Goal: Answer question/provide support

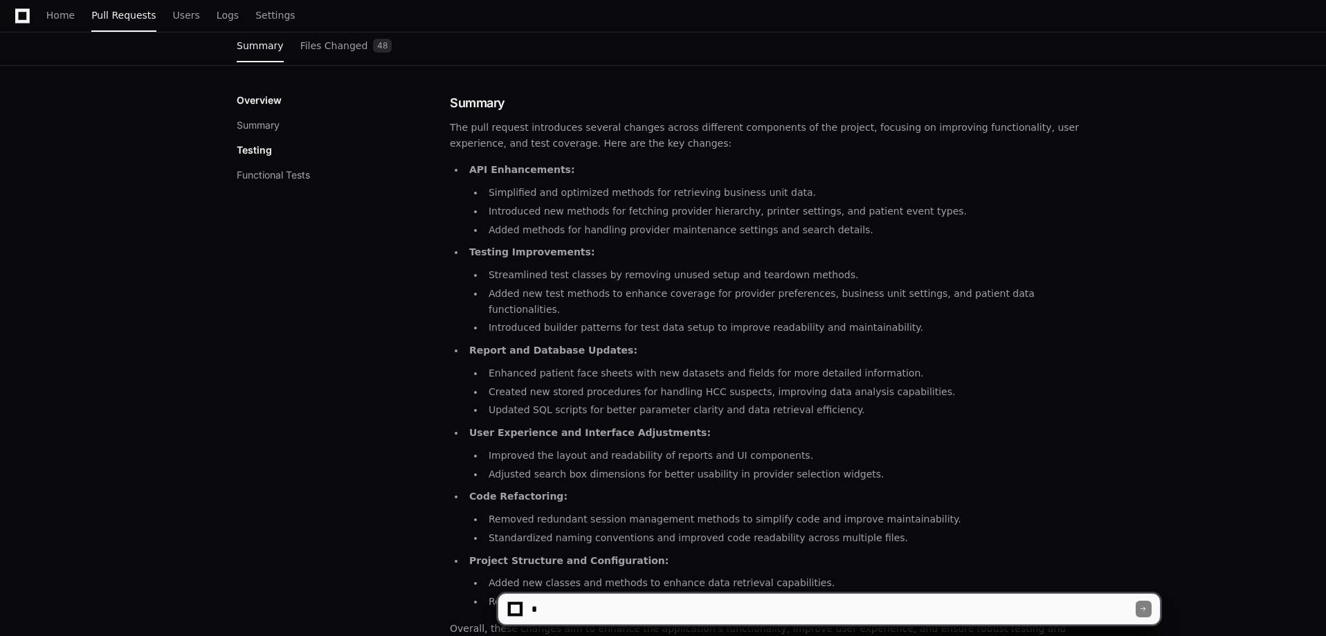
scroll to position [166, 0]
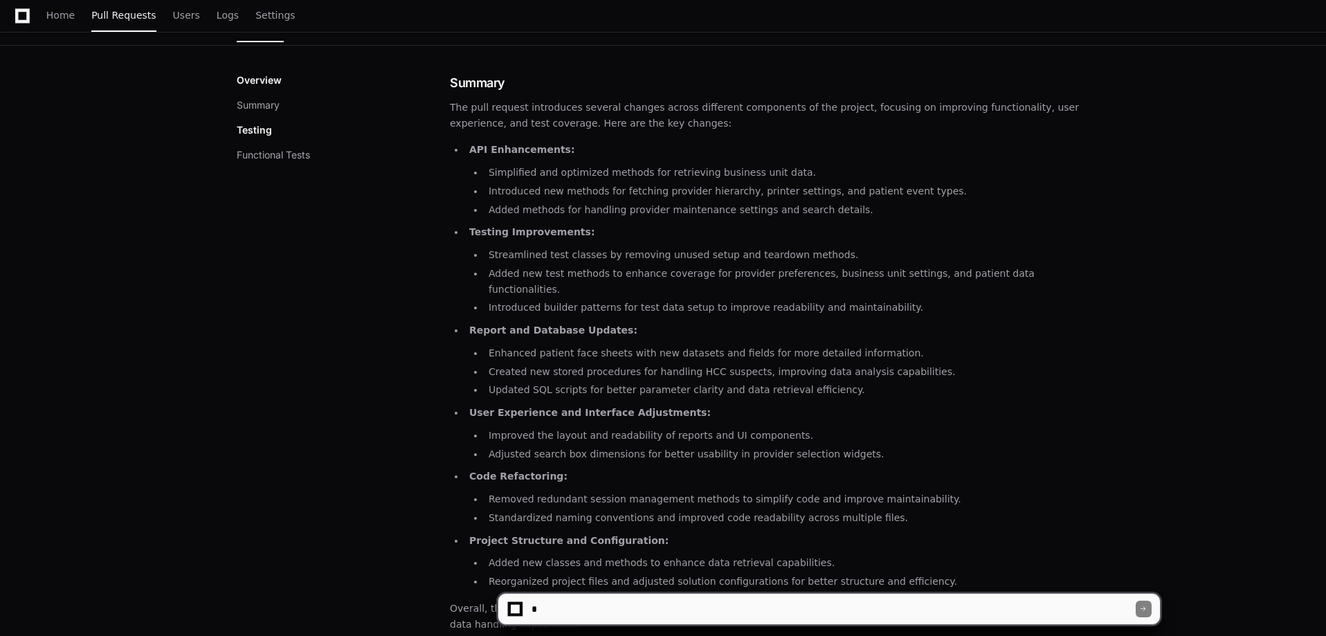
click at [551, 625] on div "Summary The pull request introduces several changes across different components…" at bounding box center [769, 603] width 639 height 1060
click at [559, 621] on textarea at bounding box center [832, 609] width 607 height 30
type textarea "*"
type textarea "**********"
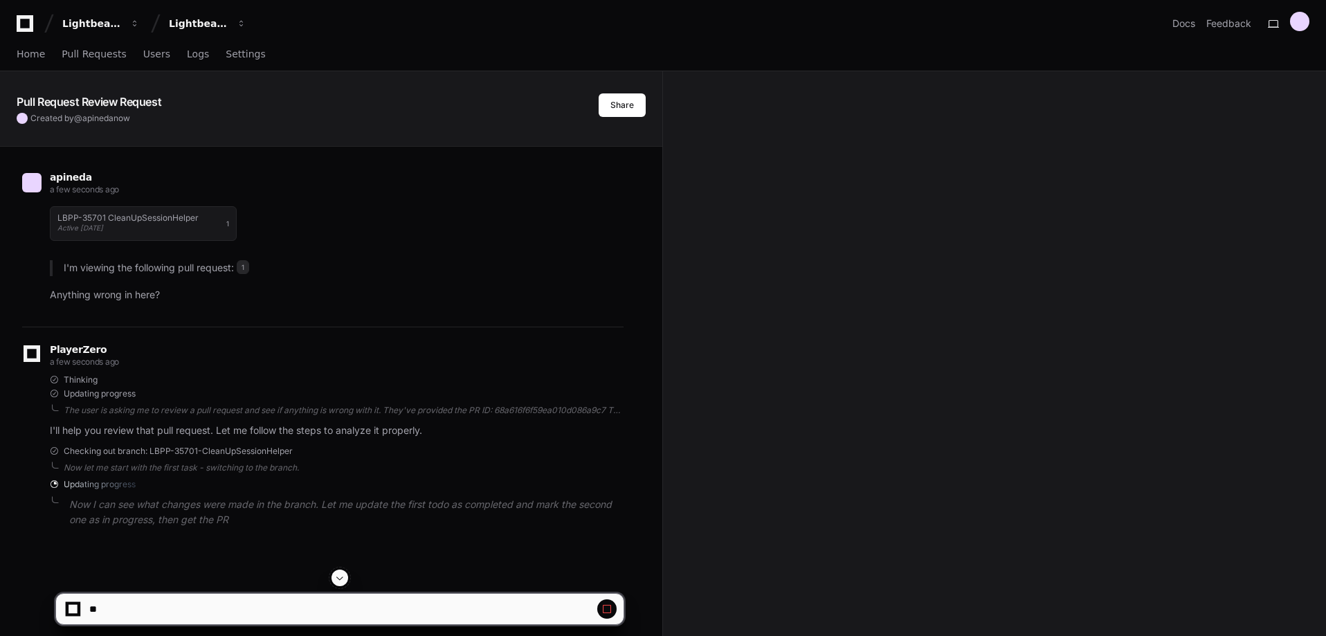
click at [342, 581] on span at bounding box center [339, 577] width 11 height 11
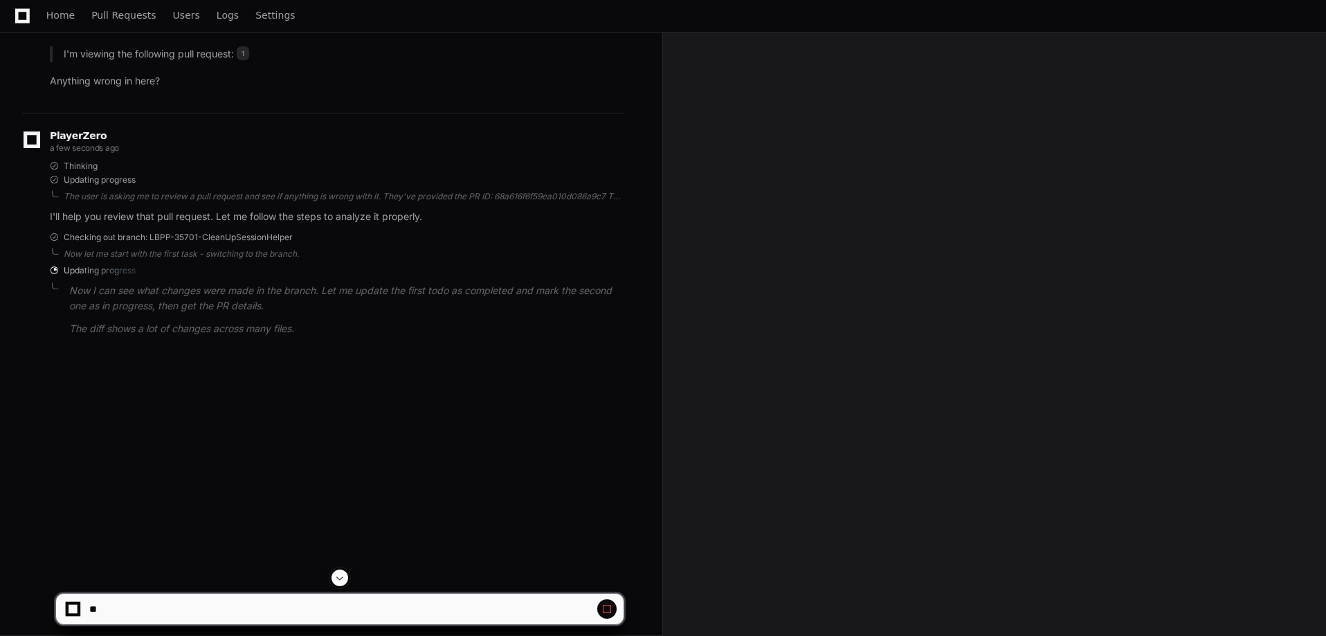
scroll to position [225, 0]
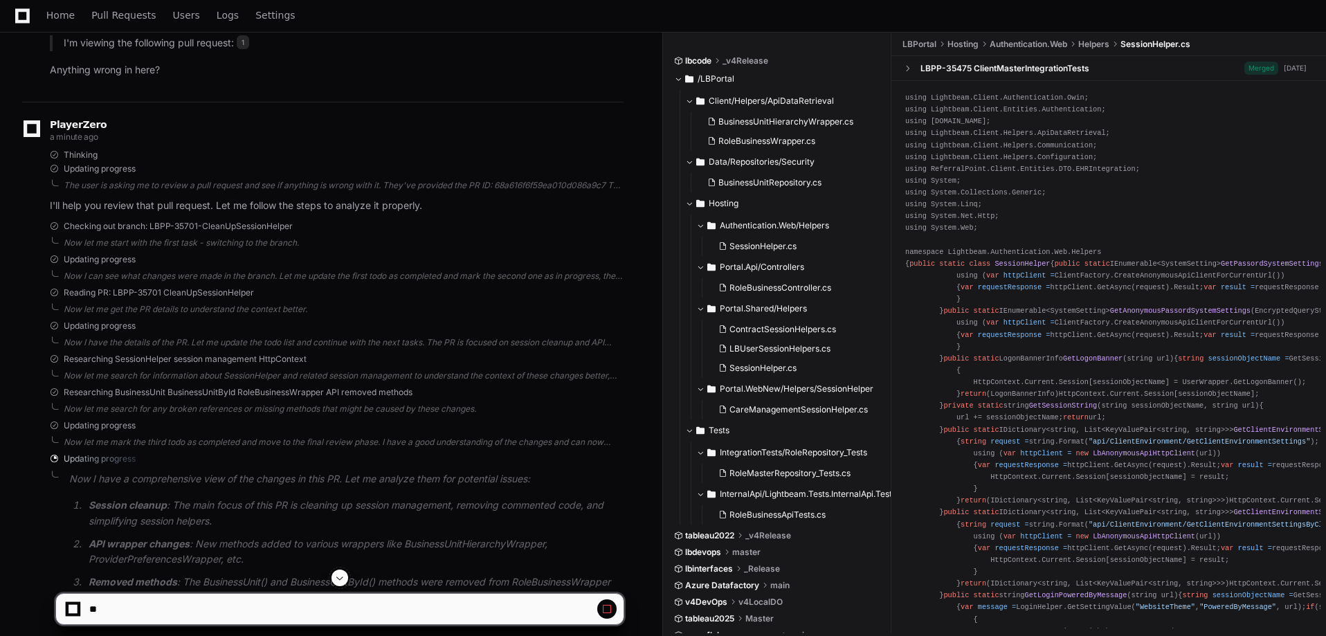
click at [430, 443] on div "Now let me mark the third todo as completed and move to the final review phase.…" at bounding box center [344, 442] width 560 height 11
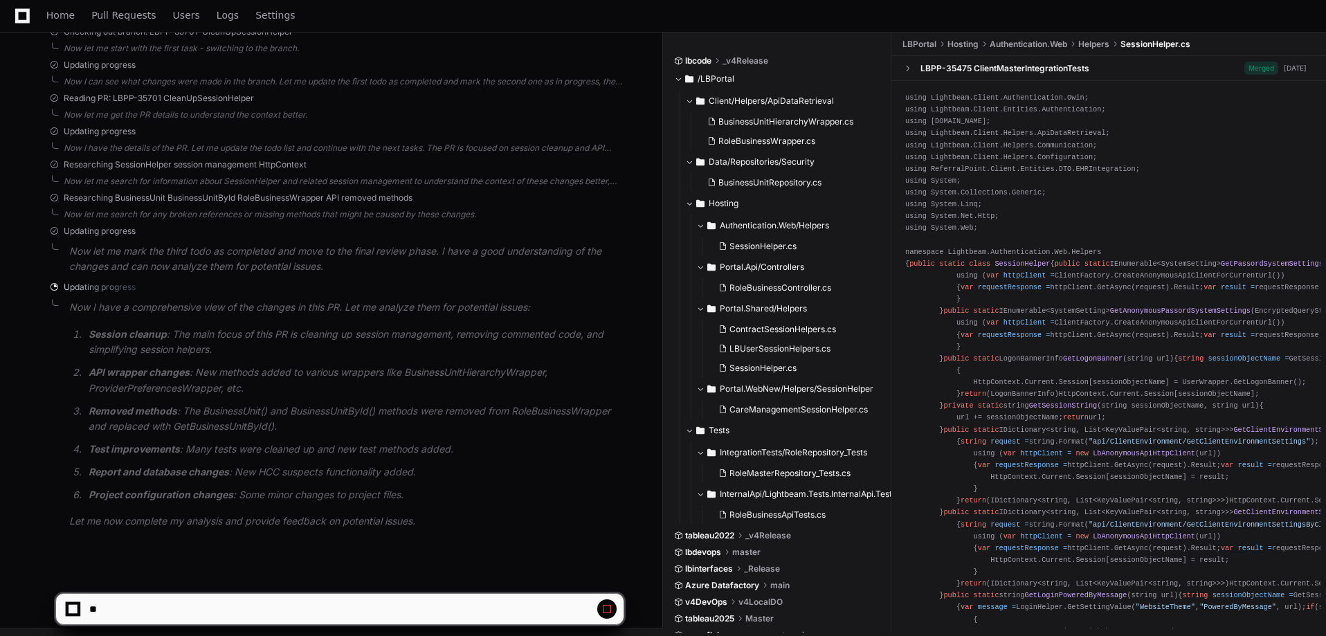
scroll to position [423, 0]
click at [221, 522] on p "Let me now complete my analysis and provide feedback on potential issues." at bounding box center [346, 518] width 554 height 16
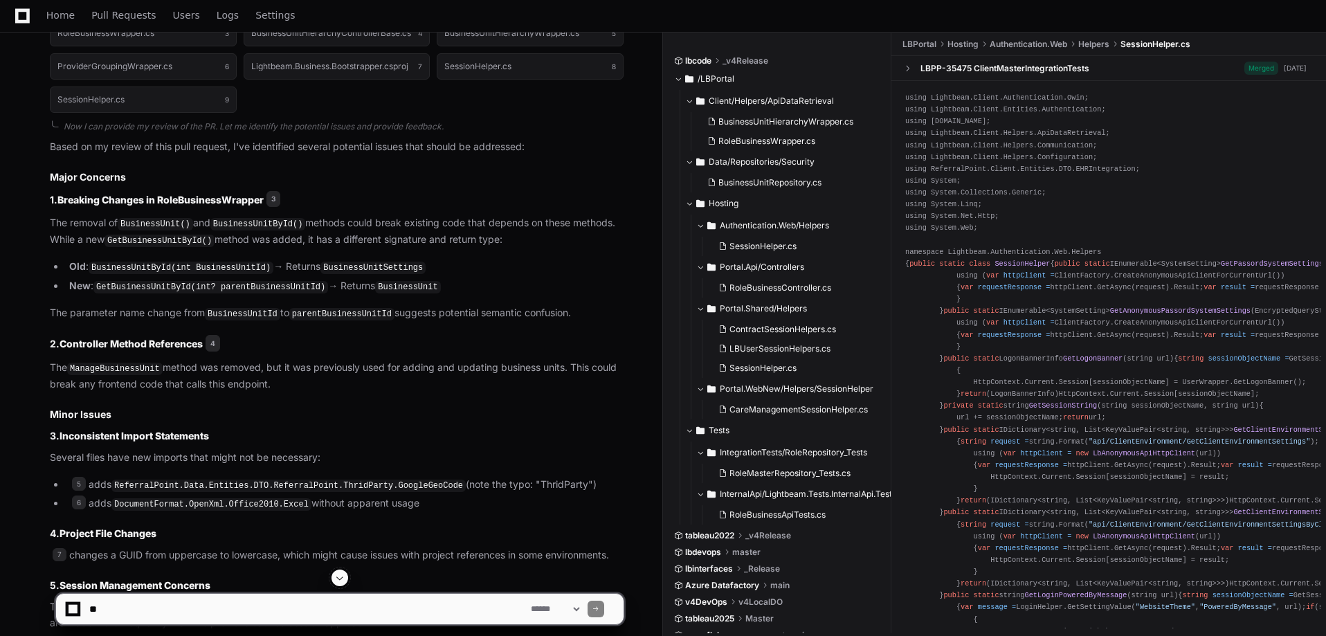
scroll to position [727, 0]
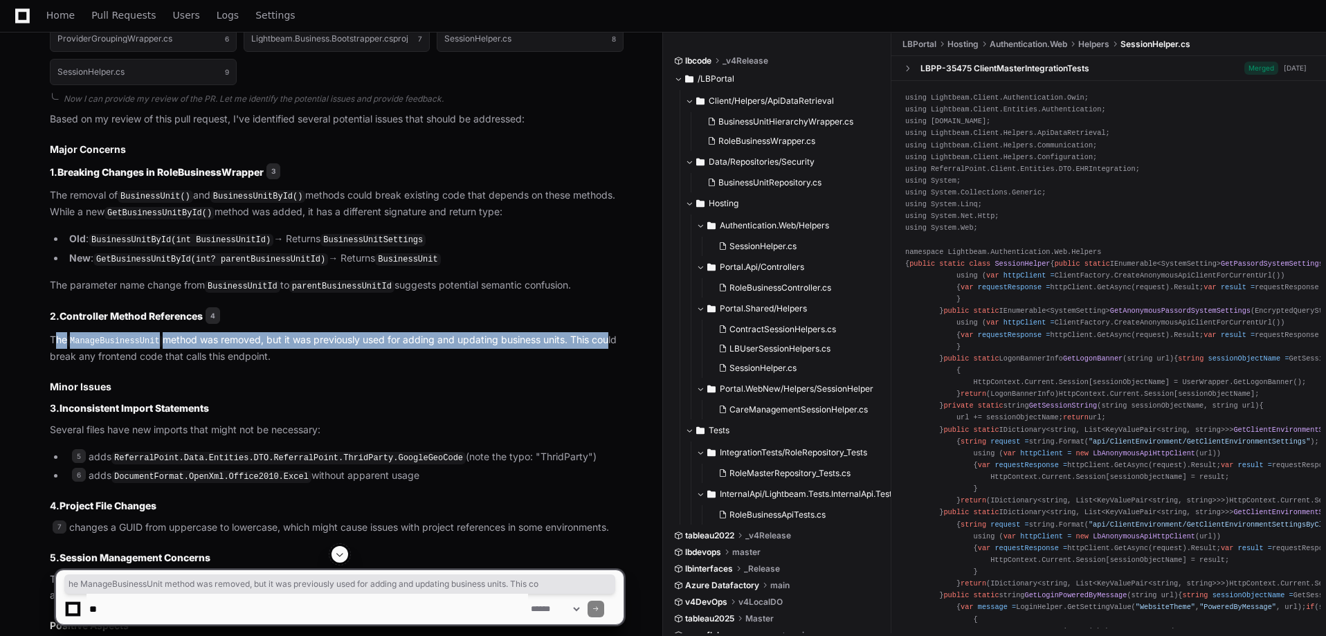
drag, startPoint x: 57, startPoint y: 338, endPoint x: 598, endPoint y: 347, distance: 541.1
click at [602, 345] on p "The ManageBusinessUnit method was removed, but it was previously used for addin…" at bounding box center [337, 348] width 574 height 32
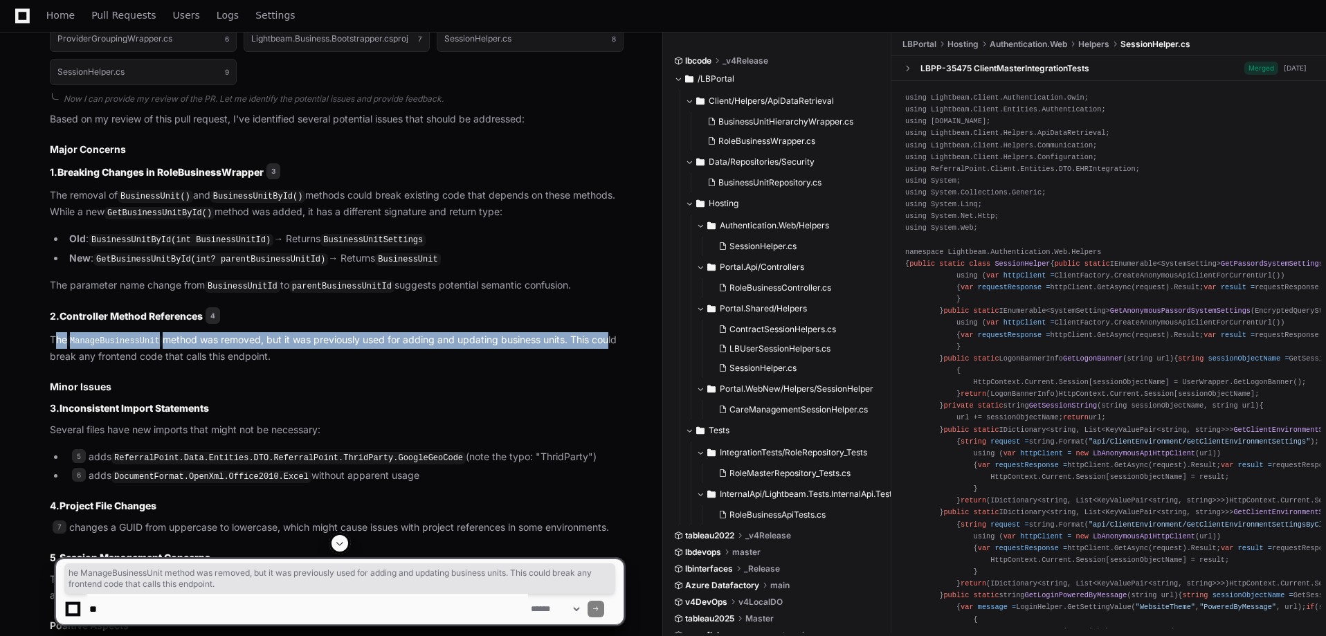
click at [91, 332] on p "The ManageBusinessUnit method was removed, but it was previously used for addin…" at bounding box center [337, 348] width 574 height 32
click at [71, 336] on code "ManageBusinessUnit" at bounding box center [114, 341] width 95 height 12
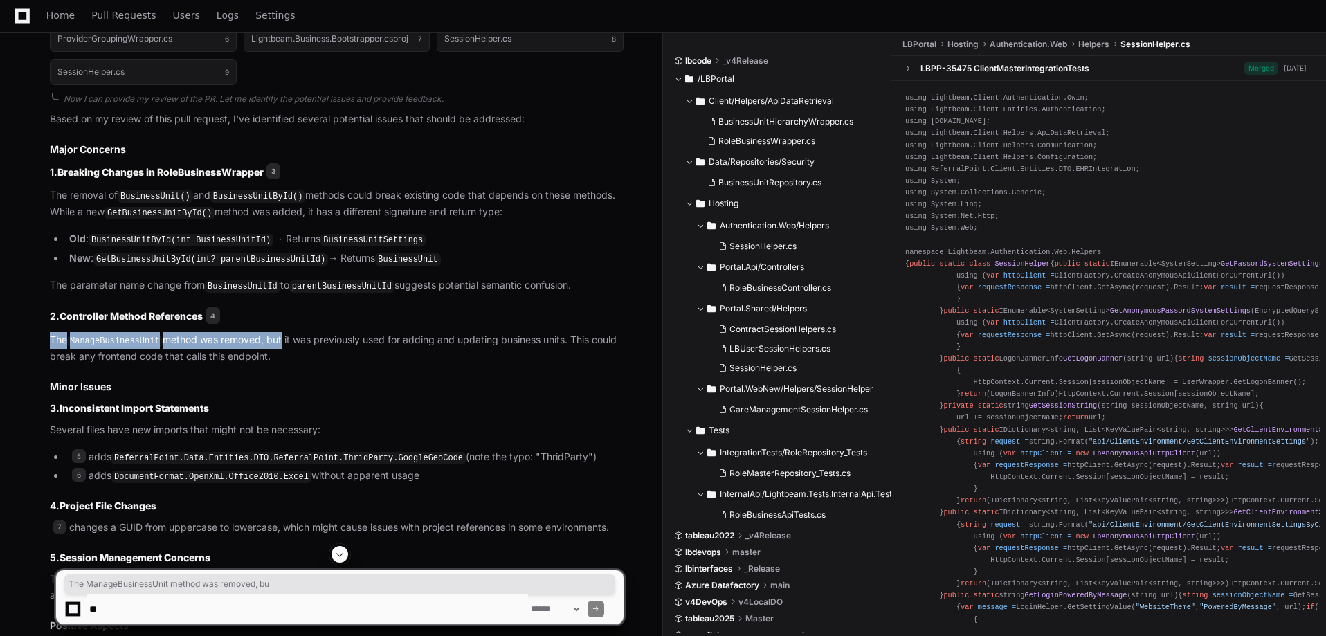
drag, startPoint x: 53, startPoint y: 334, endPoint x: 278, endPoint y: 345, distance: 225.1
click at [278, 345] on p "The ManageBusinessUnit method was removed, but it was previously used for addin…" at bounding box center [337, 348] width 574 height 32
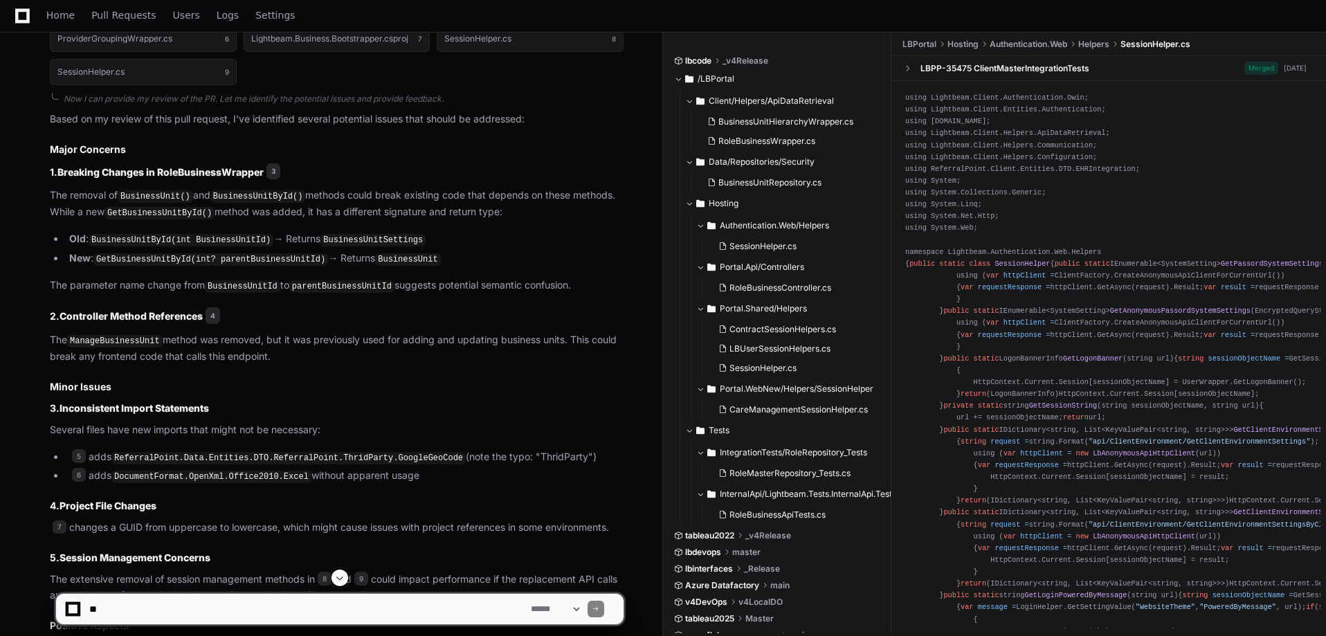
click at [278, 347] on p "The ManageBusinessUnit method was removed, but it was previously used for addin…" at bounding box center [337, 348] width 574 height 32
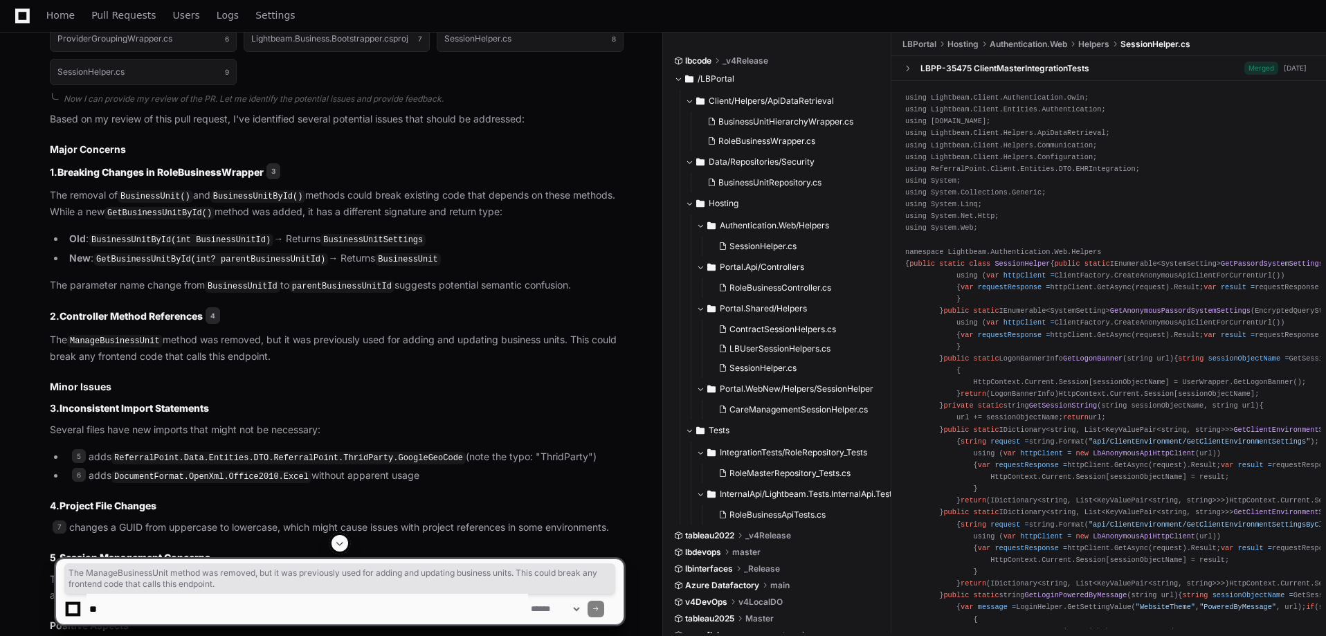
drag, startPoint x: 275, startPoint y: 348, endPoint x: 25, endPoint y: 324, distance: 251.6
click at [19, 324] on div "apineda 2 minutes ago LBPP-35701 CleanUpSessionHelper Active [DATE] 1 I'm viewi…" at bounding box center [331, 140] width 629 height 1440
click at [89, 335] on code "ManageBusinessUnit" at bounding box center [114, 341] width 95 height 12
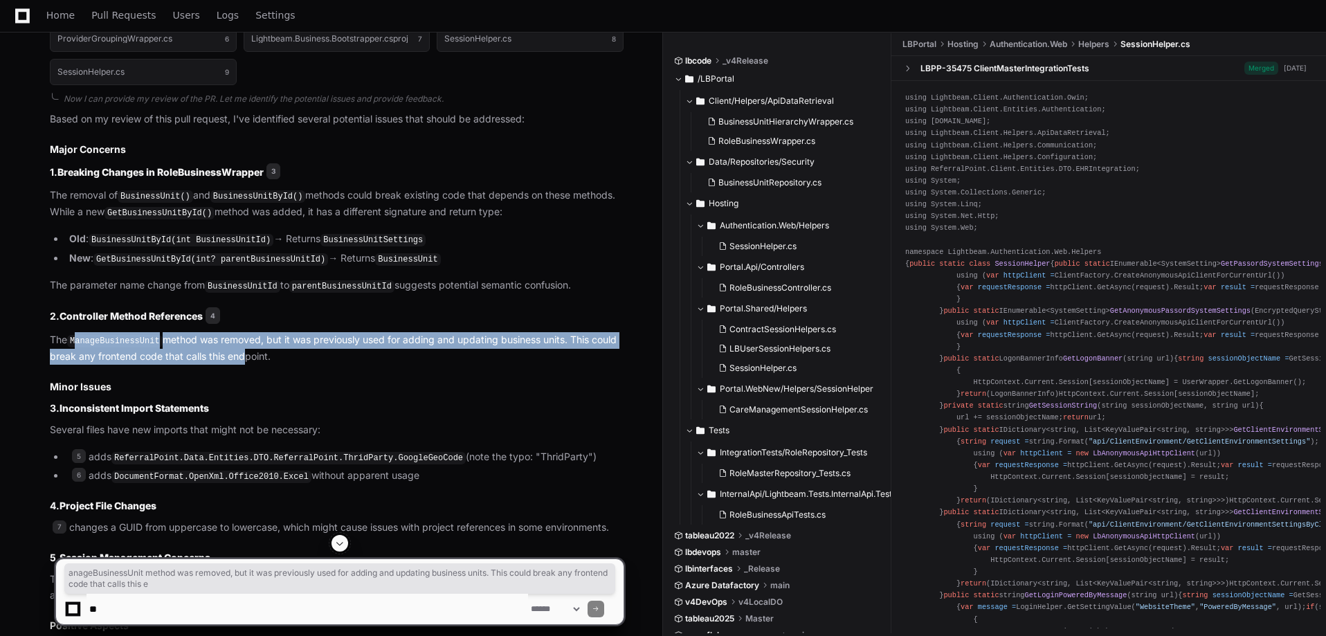
drag, startPoint x: 77, startPoint y: 336, endPoint x: 254, endPoint y: 348, distance: 176.8
click at [239, 347] on p "The ManageBusinessUnit method was removed, but it was previously used for addin…" at bounding box center [337, 348] width 574 height 32
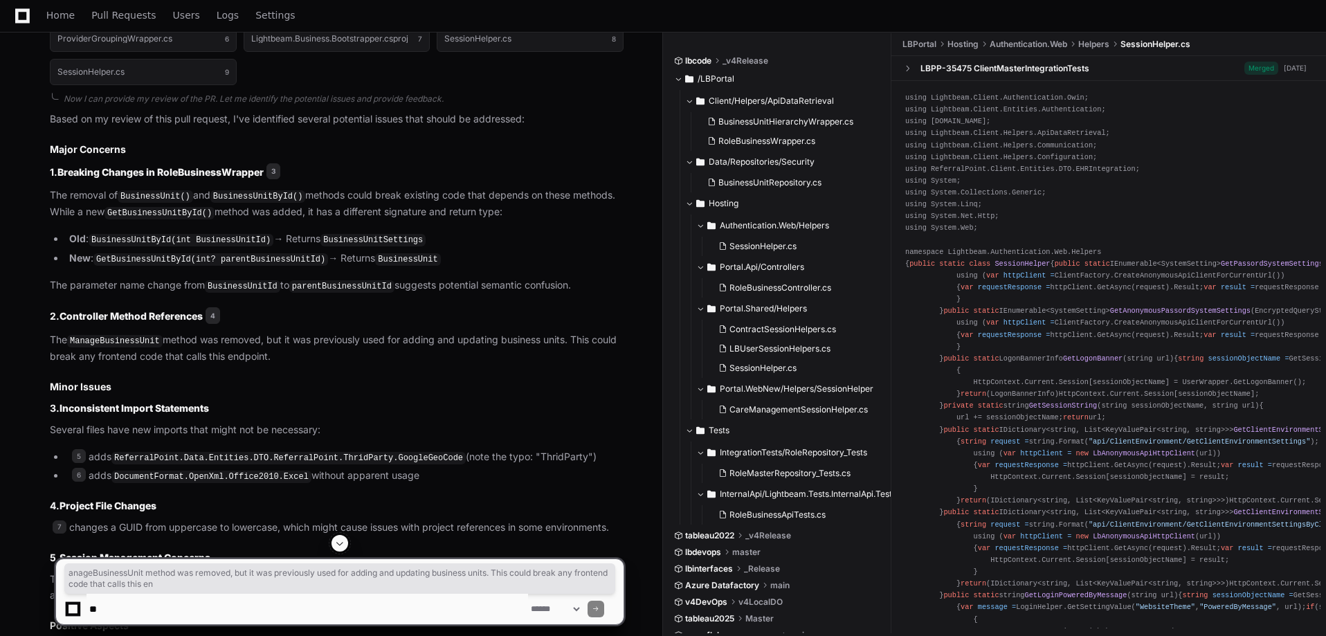
click at [284, 351] on p "The ManageBusinessUnit method was removed, but it was previously used for addin…" at bounding box center [337, 348] width 574 height 32
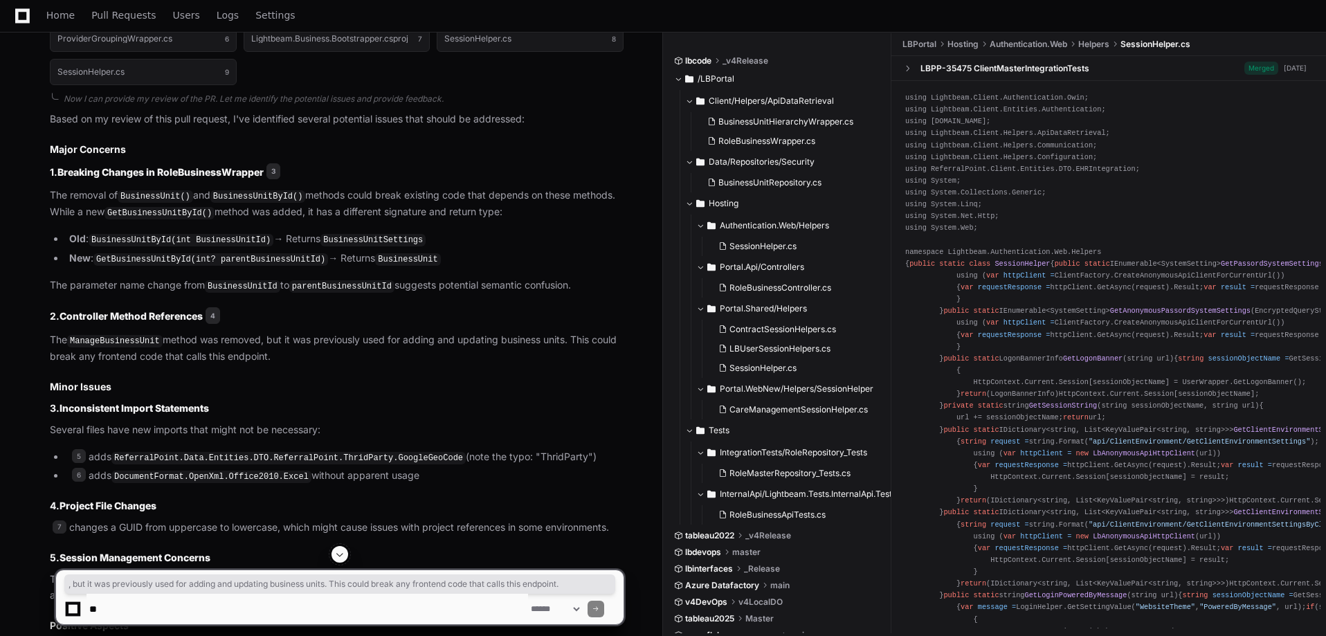
drag, startPoint x: 259, startPoint y: 329, endPoint x: 346, endPoint y: 350, distance: 89.8
click at [347, 349] on article "Based on my review of this pull request, I've identified several potential issu…" at bounding box center [337, 469] width 574 height 716
click at [282, 349] on p "The ManageBusinessUnit method was removed, but it was previously used for addin…" at bounding box center [337, 348] width 574 height 32
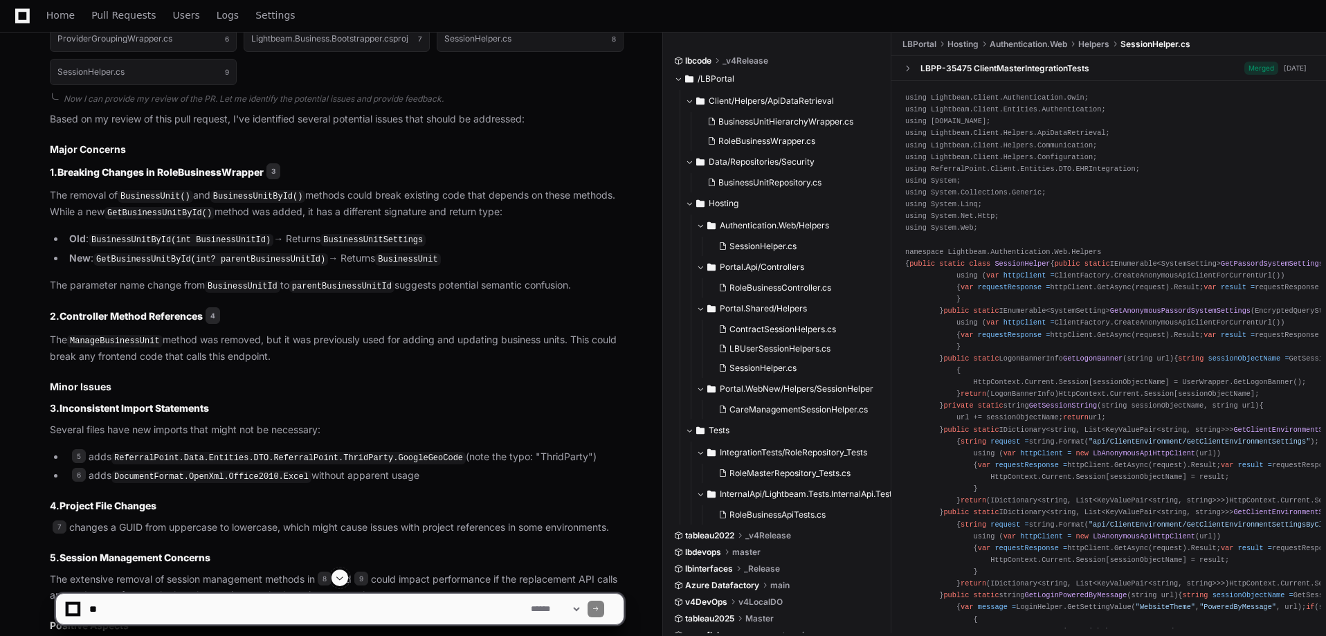
click at [263, 347] on p "The ManageBusinessUnit method was removed, but it was previously used for addin…" at bounding box center [337, 348] width 574 height 32
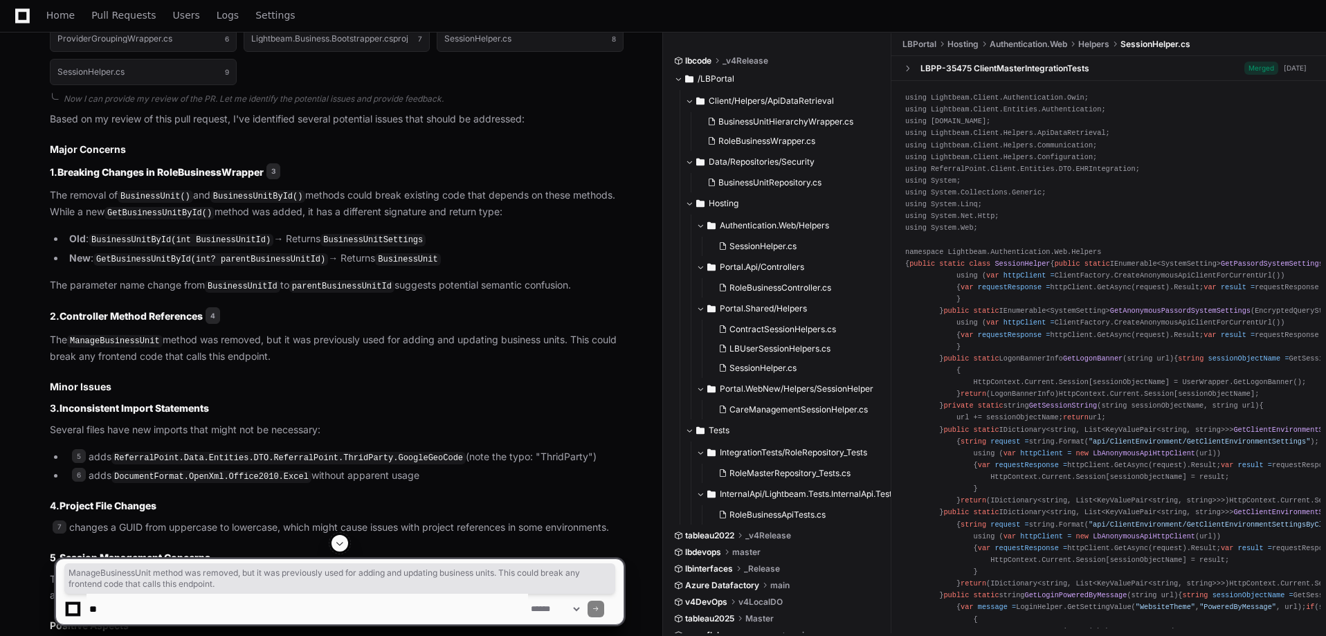
drag, startPoint x: 272, startPoint y: 350, endPoint x: 69, endPoint y: 345, distance: 202.8
click at [72, 345] on p "The ManageBusinessUnit method was removed, but it was previously used for addin…" at bounding box center [337, 348] width 574 height 32
click at [398, 341] on p "The ManageBusinessUnit method was removed, but it was previously used for addin…" at bounding box center [337, 348] width 574 height 32
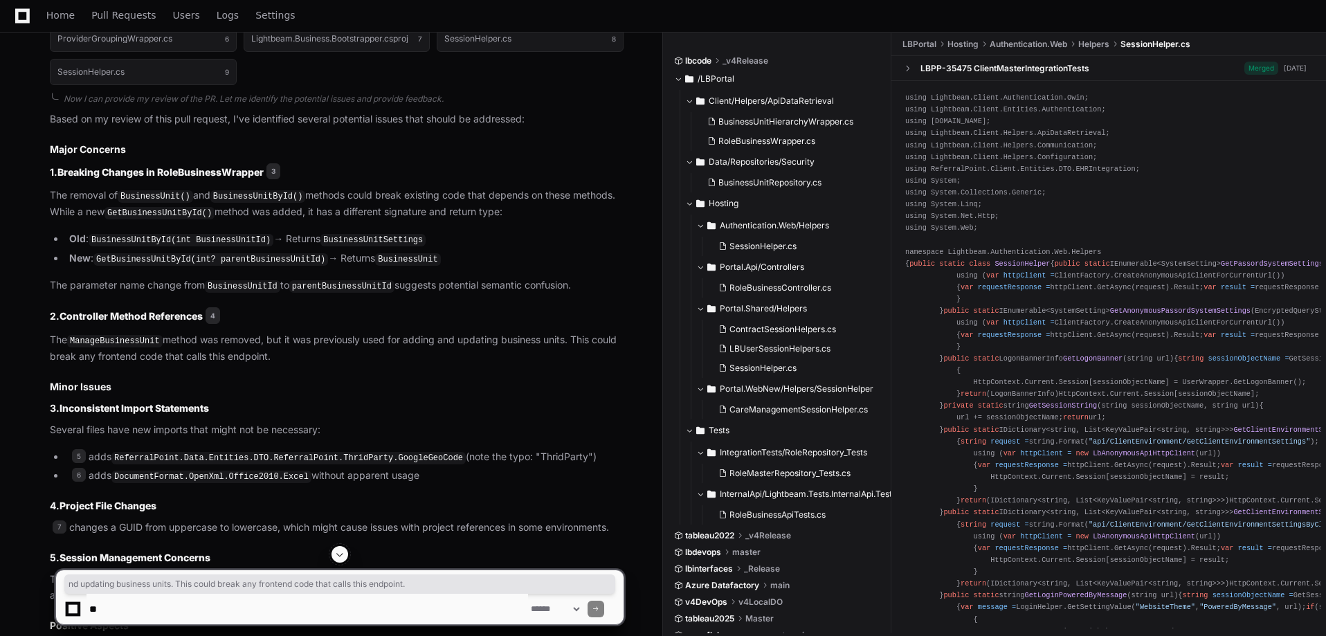
drag, startPoint x: 443, startPoint y: 333, endPoint x: 481, endPoint y: 353, distance: 43.0
click at [481, 353] on p "The ManageBusinessUnit method was removed, but it was previously used for addin…" at bounding box center [337, 348] width 574 height 32
click at [437, 338] on p "The ManageBusinessUnit method was removed, but it was previously used for addin…" at bounding box center [337, 348] width 574 height 32
drag, startPoint x: 398, startPoint y: 331, endPoint x: 360, endPoint y: 354, distance: 45.0
click at [360, 354] on p "The ManageBusinessUnit method was removed, but it was previously used for addin…" at bounding box center [337, 348] width 574 height 32
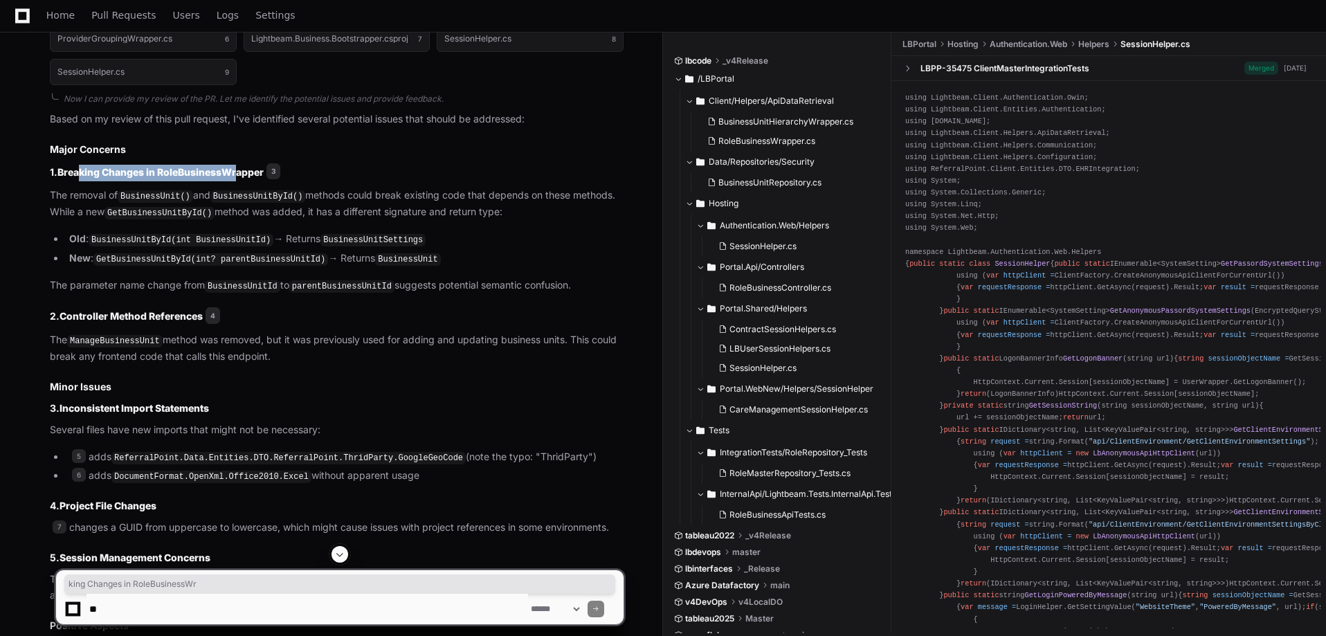
drag, startPoint x: 84, startPoint y: 176, endPoint x: 242, endPoint y: 172, distance: 157.8
click at [241, 171] on strong "Breaking Changes in RoleBusinessWrapper" at bounding box center [160, 171] width 206 height 12
drag, startPoint x: 125, startPoint y: 199, endPoint x: 180, endPoint y: 203, distance: 54.8
click at [177, 203] on p "The removal of BusinessUnit() and BusinessUnitById() methods could break existi…" at bounding box center [337, 203] width 574 height 33
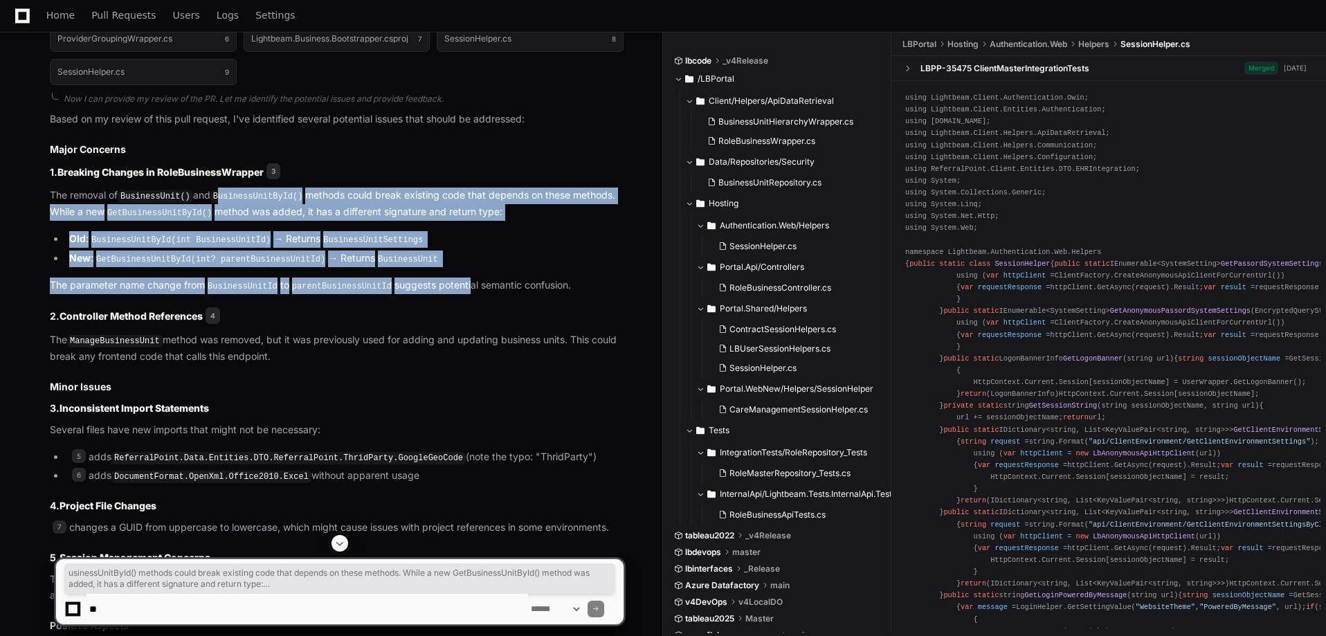
drag, startPoint x: 219, startPoint y: 199, endPoint x: 465, endPoint y: 283, distance: 260.1
click at [465, 283] on article "Based on my review of this pull request, I've identified several potential issu…" at bounding box center [337, 469] width 574 height 716
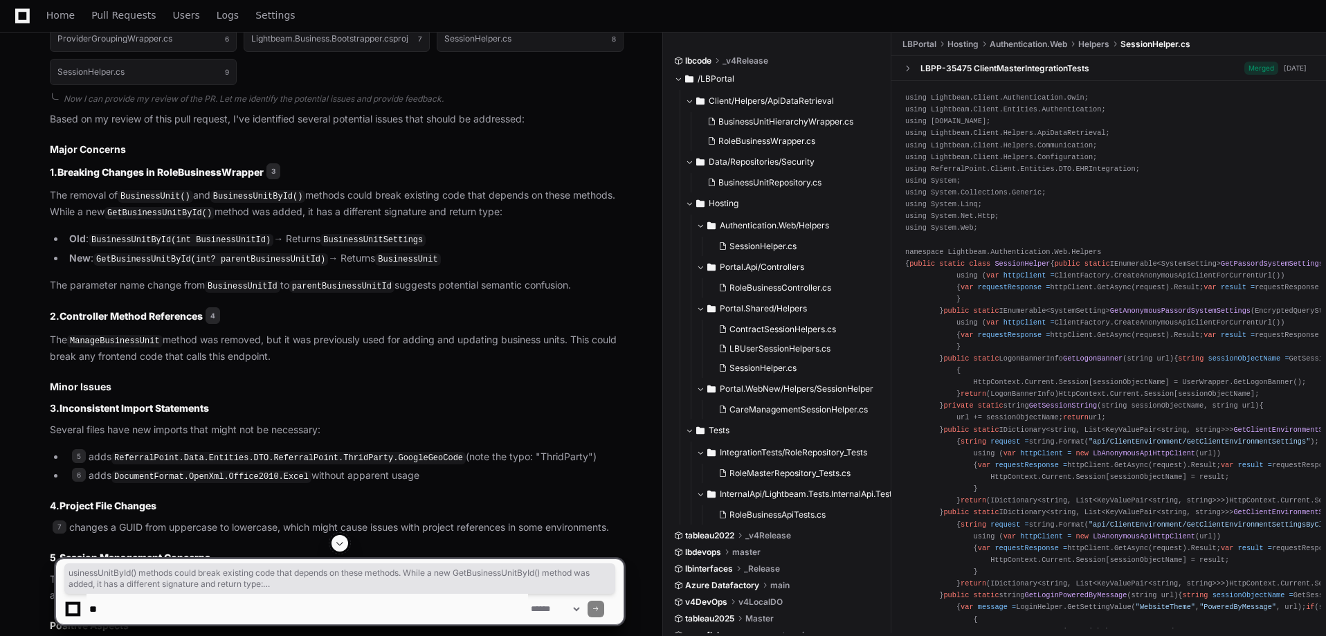
click at [183, 524] on p "7 changes a GUID from uppercase to lowercase, which might cause issues with pro…" at bounding box center [337, 528] width 574 height 16
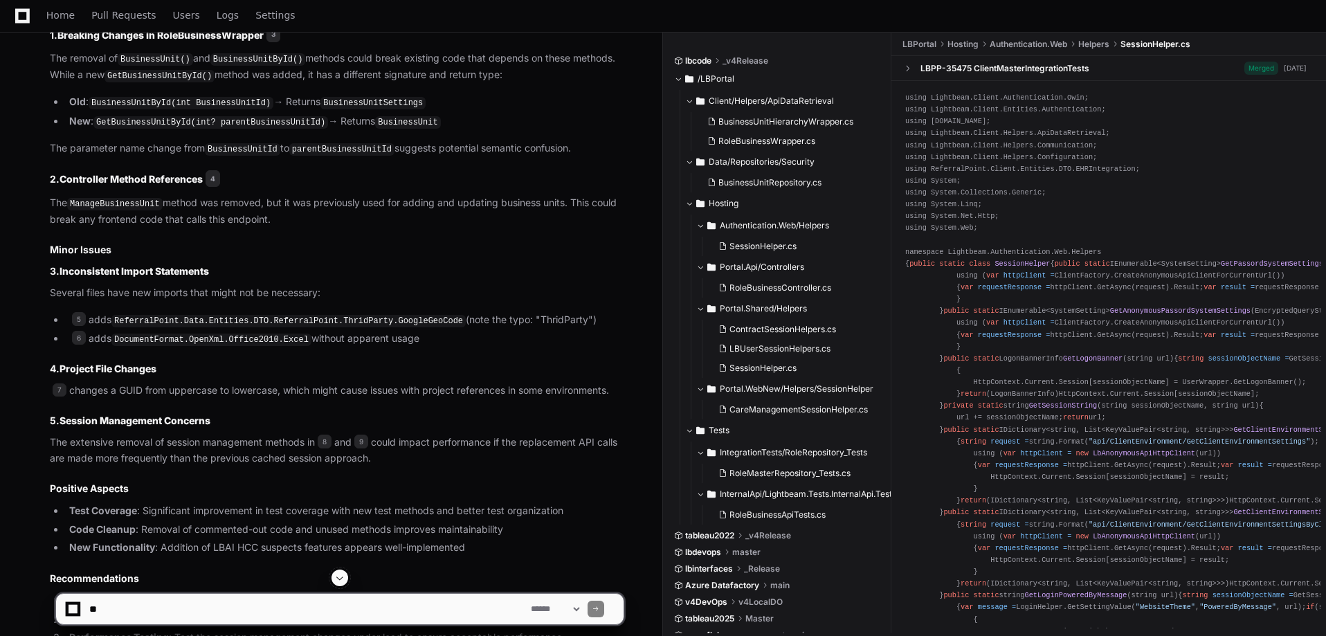
scroll to position [865, 0]
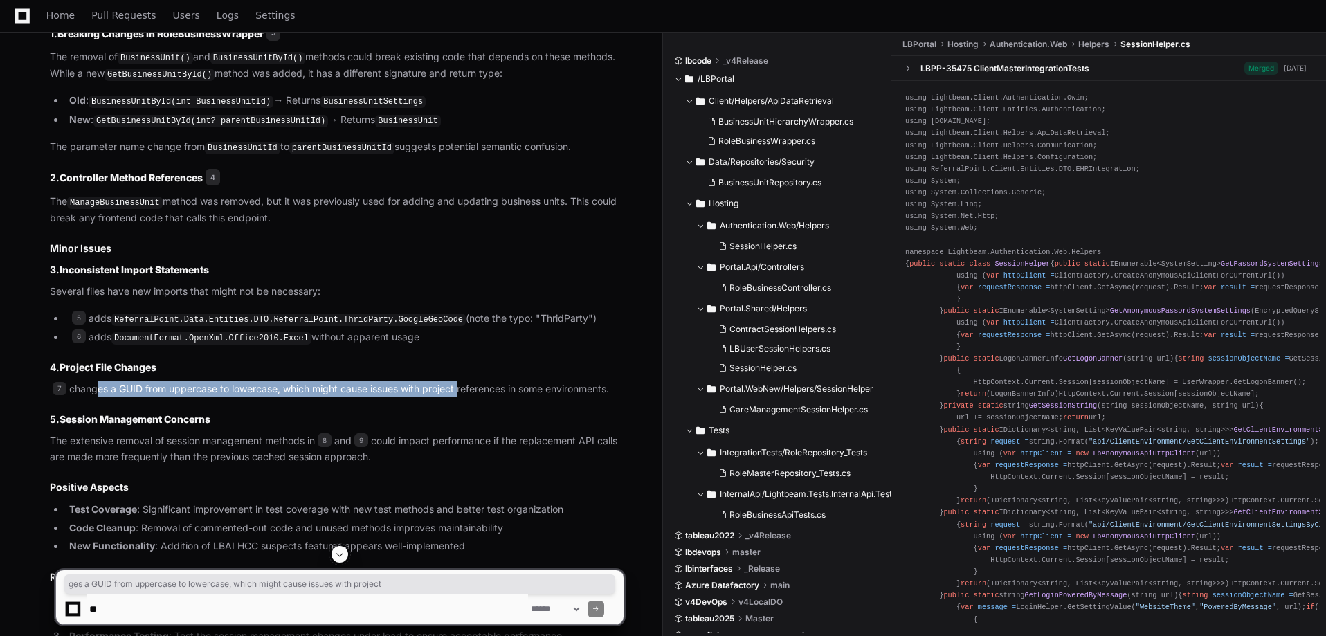
drag, startPoint x: 91, startPoint y: 390, endPoint x: 463, endPoint y: 392, distance: 371.5
click at [463, 392] on p "7 changes a GUID from uppercase to lowercase, which might cause issues with pro…" at bounding box center [337, 389] width 574 height 16
drag, startPoint x: 640, startPoint y: 388, endPoint x: 95, endPoint y: 385, distance: 544.5
click at [95, 385] on div "apineda 2 minutes ago LBPP-35701 CleanUpSessionHelper Active [DATE] 1 I'm viewi…" at bounding box center [331, 1] width 629 height 1440
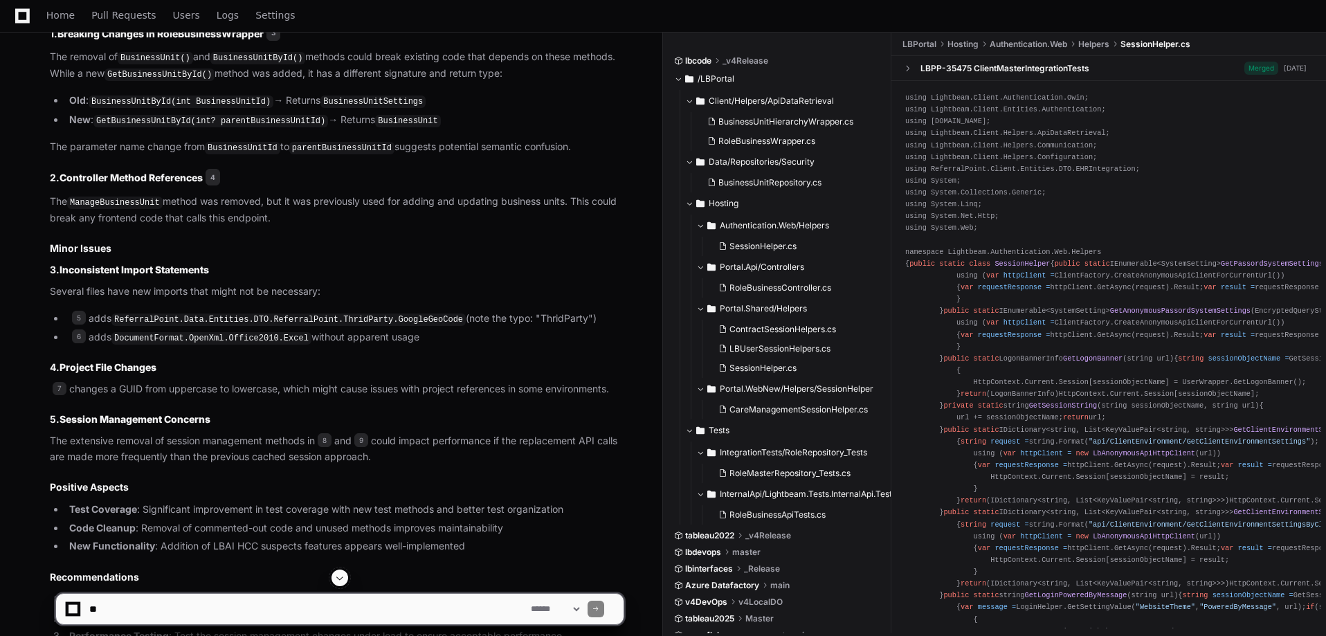
click at [158, 393] on article "Based on my review of this pull request, I've identified several potential issu…" at bounding box center [337, 331] width 574 height 716
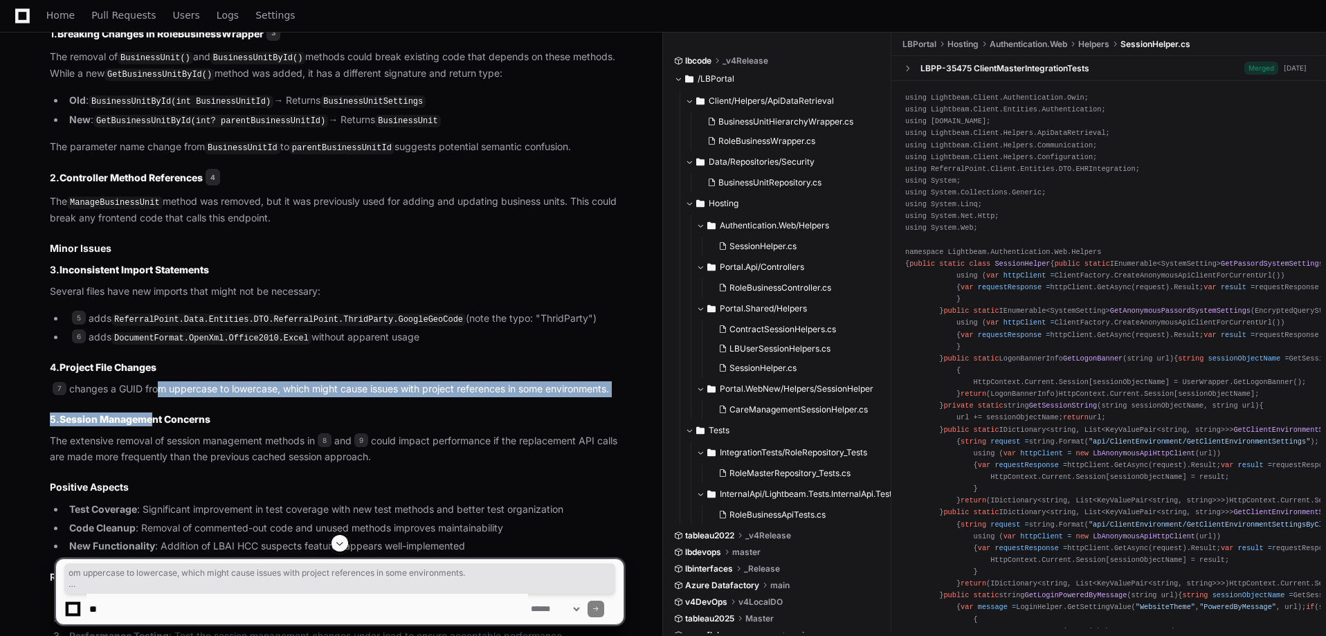
click at [158, 392] on p "7 changes a GUID from uppercase to lowercase, which might cause issues with pro…" at bounding box center [337, 389] width 574 height 16
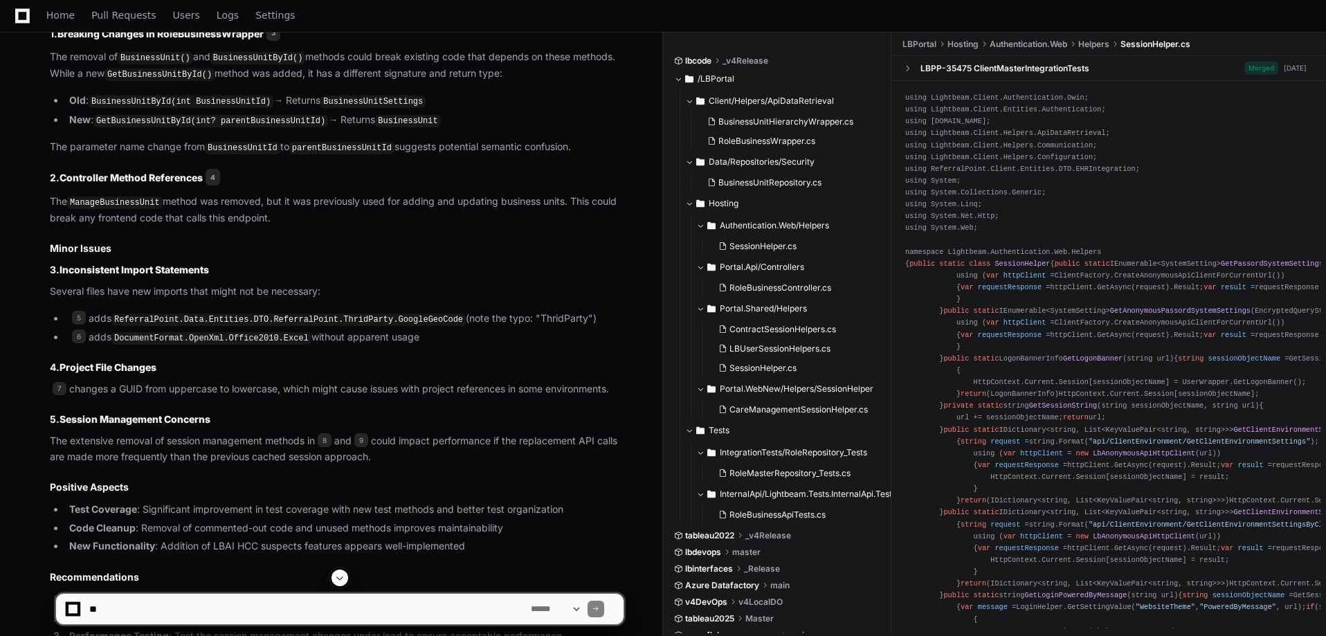
click at [147, 384] on p "7 changes a GUID from uppercase to lowercase, which might cause issues with pro…" at bounding box center [337, 389] width 574 height 16
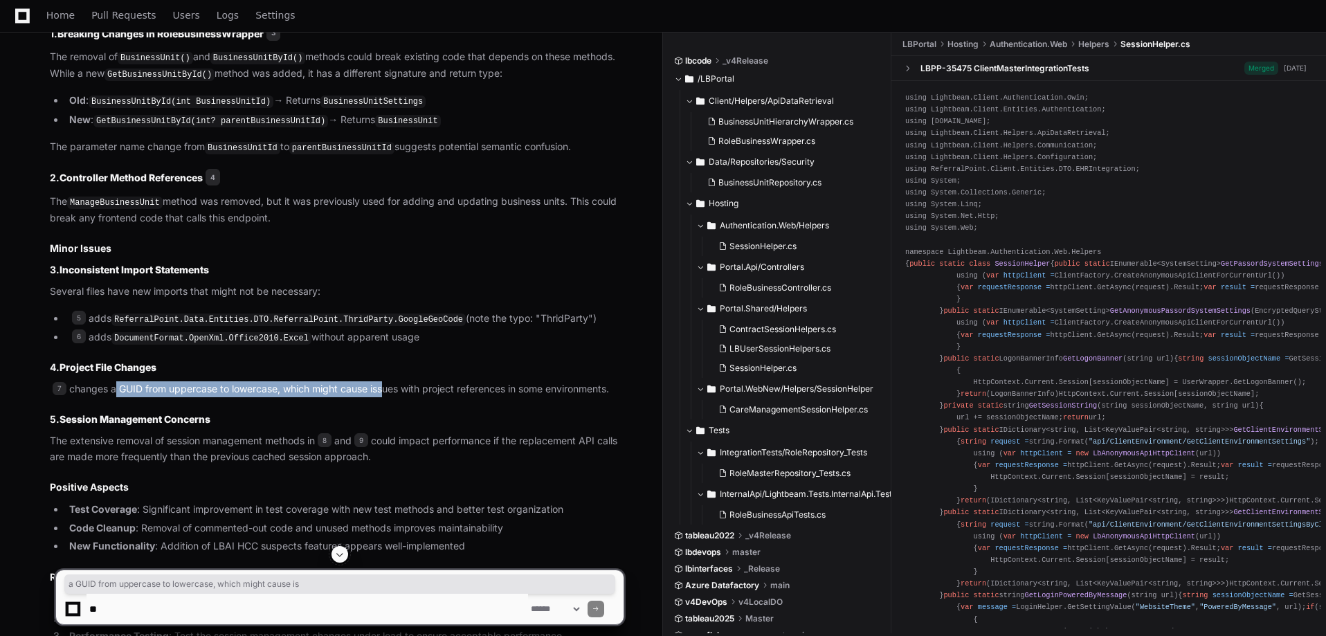
drag, startPoint x: 116, startPoint y: 382, endPoint x: 381, endPoint y: 391, distance: 265.8
click at [381, 391] on p "7 changes a GUID from uppercase to lowercase, which might cause issues with pro…" at bounding box center [337, 389] width 574 height 16
click at [174, 385] on p "7 changes a GUID from uppercase to lowercase, which might cause issues with pro…" at bounding box center [337, 389] width 574 height 16
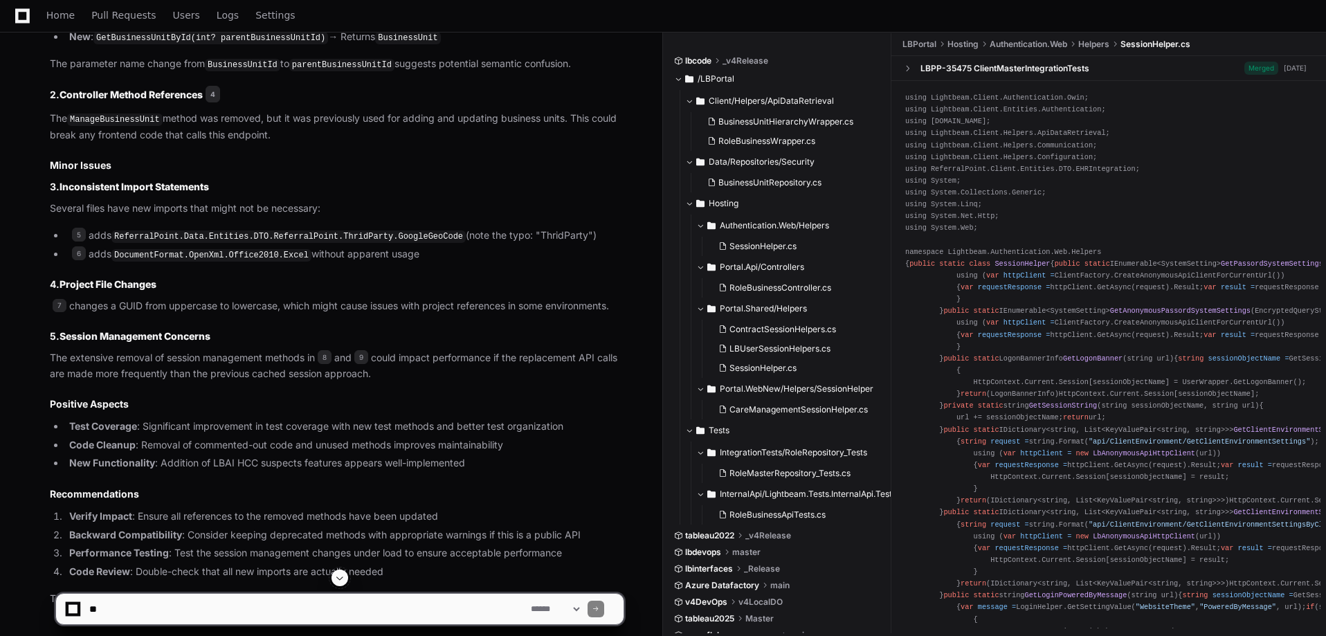
scroll to position [921, 0]
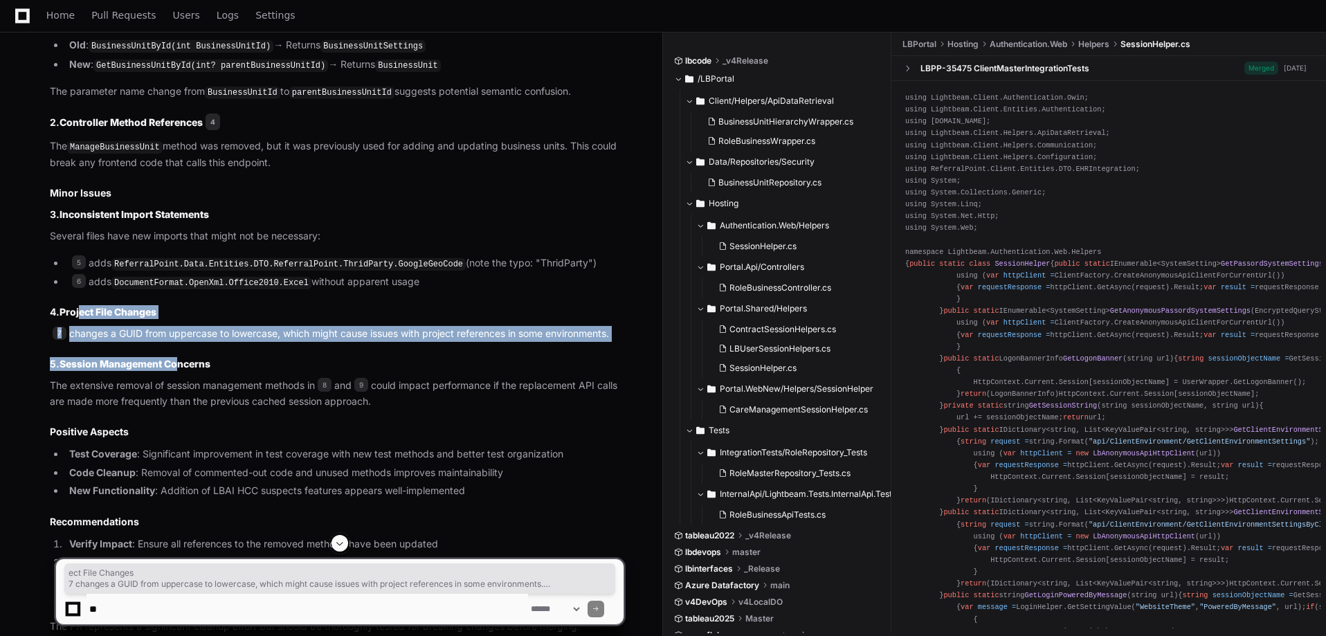
drag, startPoint x: 82, startPoint y: 307, endPoint x: 181, endPoint y: 340, distance: 105.0
click at [181, 340] on article "Based on my review of this pull request, I've identified several potential issu…" at bounding box center [337, 276] width 574 height 716
click at [185, 336] on p "7 changes a GUID from uppercase to lowercase, which might cause issues with pro…" at bounding box center [337, 334] width 574 height 16
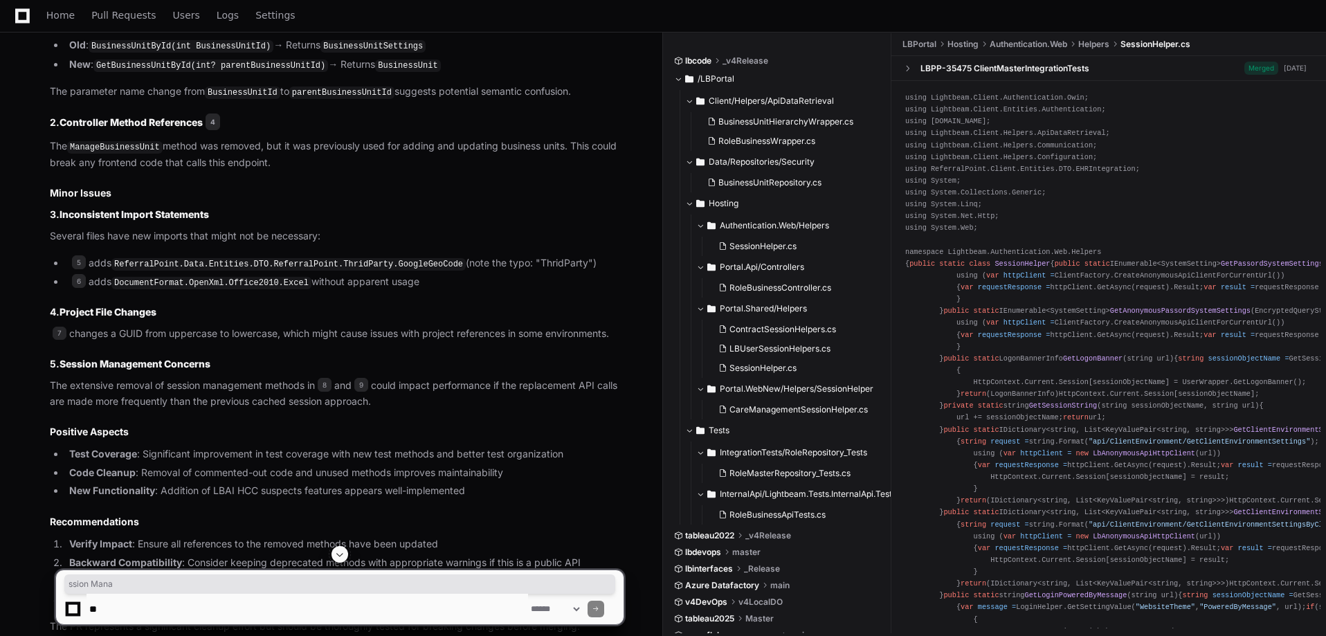
click at [129, 365] on strong "Session Management Concerns" at bounding box center [134, 364] width 151 height 12
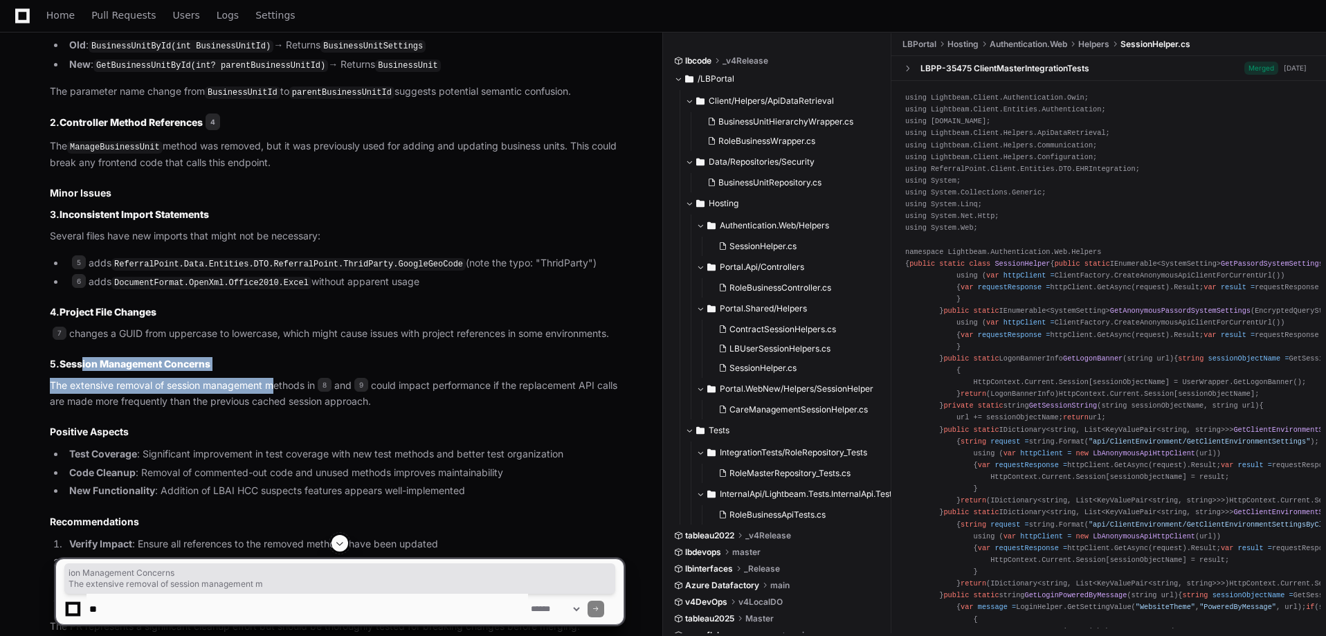
drag, startPoint x: 82, startPoint y: 360, endPoint x: 273, endPoint y: 380, distance: 192.0
click at [273, 380] on article "Based on my review of this pull request, I've identified several potential issu…" at bounding box center [337, 276] width 574 height 716
click at [308, 392] on p "The extensive removal of session management methods in 8 and 9 could impact per…" at bounding box center [337, 394] width 574 height 32
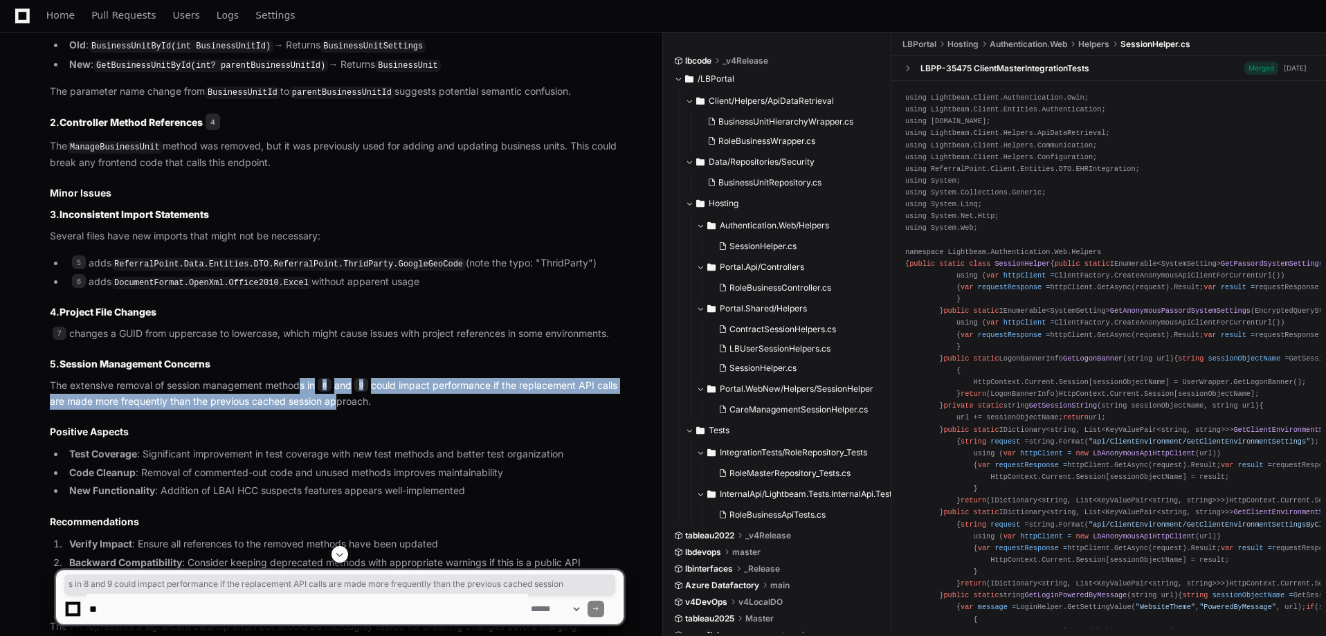
drag, startPoint x: 312, startPoint y: 383, endPoint x: 356, endPoint y: 393, distance: 45.3
click at [355, 393] on p "The extensive removal of session management methods in 8 and 9 could impact per…" at bounding box center [337, 394] width 574 height 32
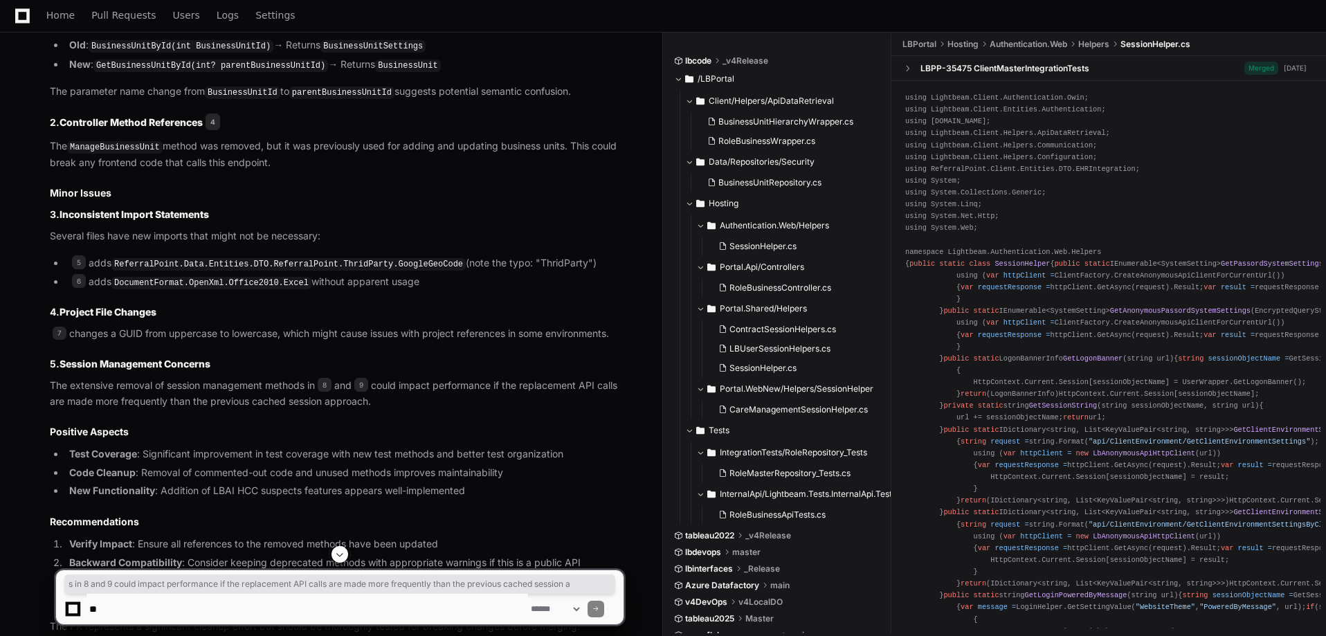
click at [387, 393] on p "The extensive removal of session management methods in 8 and 9 could impact per…" at bounding box center [337, 394] width 574 height 32
drag, startPoint x: 438, startPoint y: 385, endPoint x: 462, endPoint y: 395, distance: 26.3
click at [462, 395] on p "The extensive removal of session management methods in 8 and 9 could impact per…" at bounding box center [337, 394] width 574 height 32
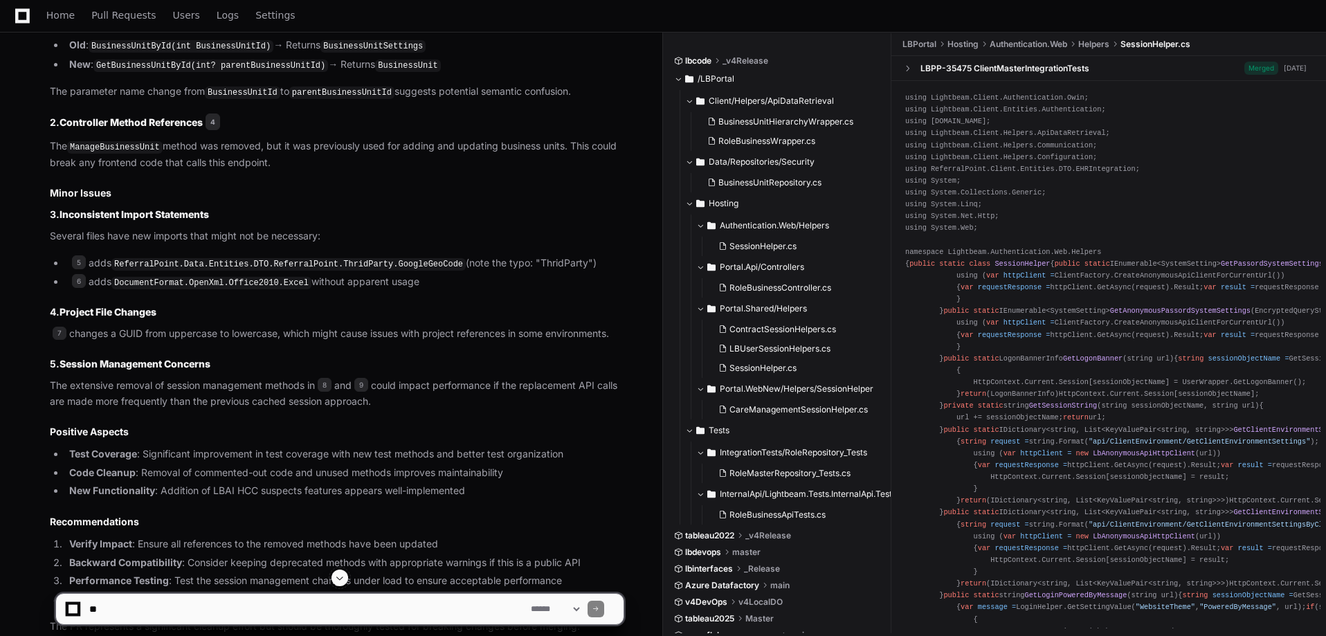
click at [253, 406] on article "Based on my review of this pull request, I've identified several potential issu…" at bounding box center [337, 276] width 574 height 716
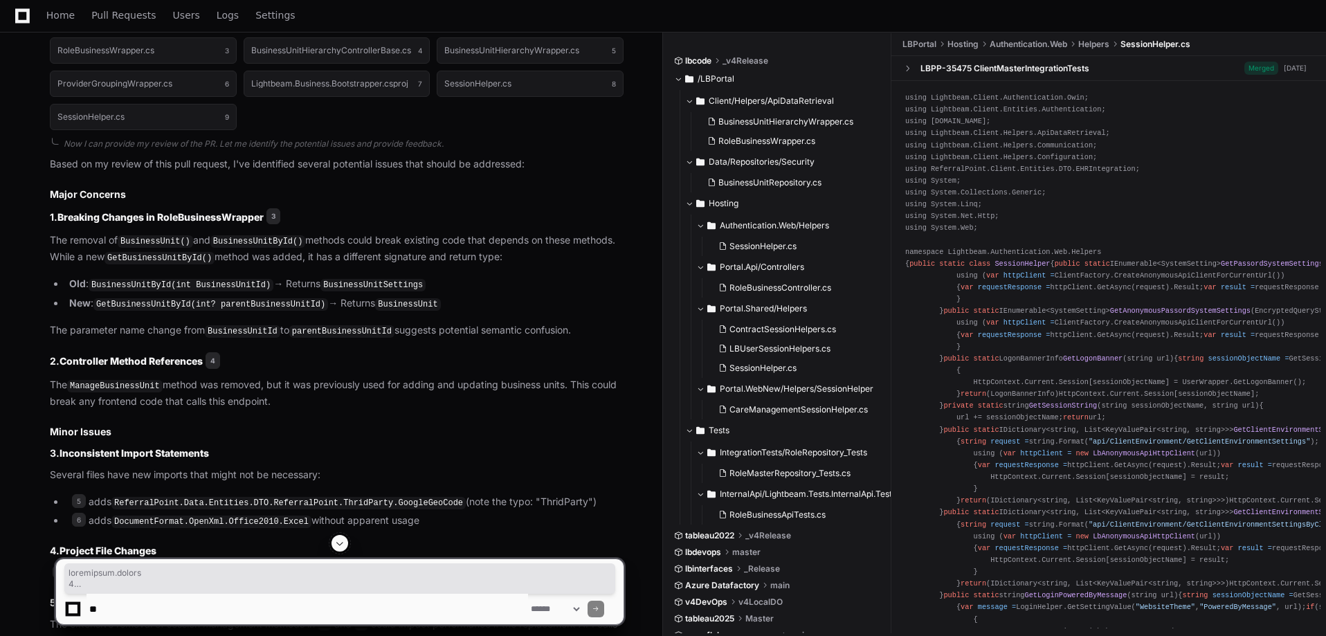
scroll to position [421, 0]
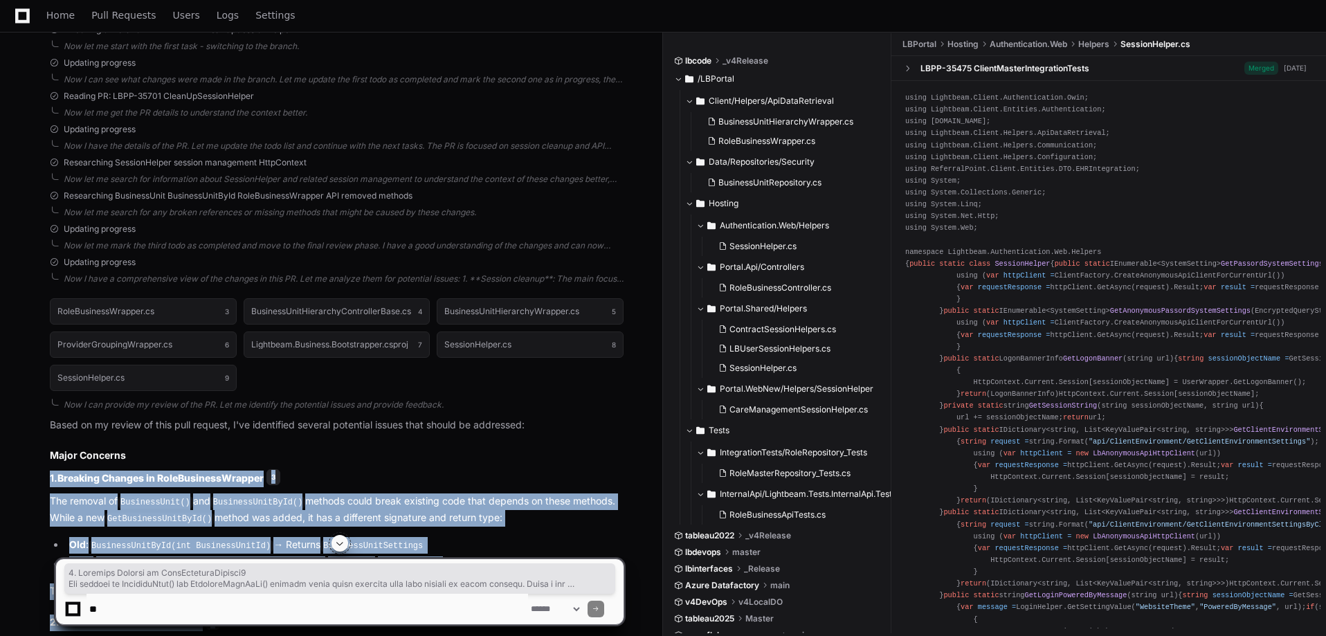
drag, startPoint x: 371, startPoint y: 306, endPoint x: 210, endPoint y: 442, distance: 210.1
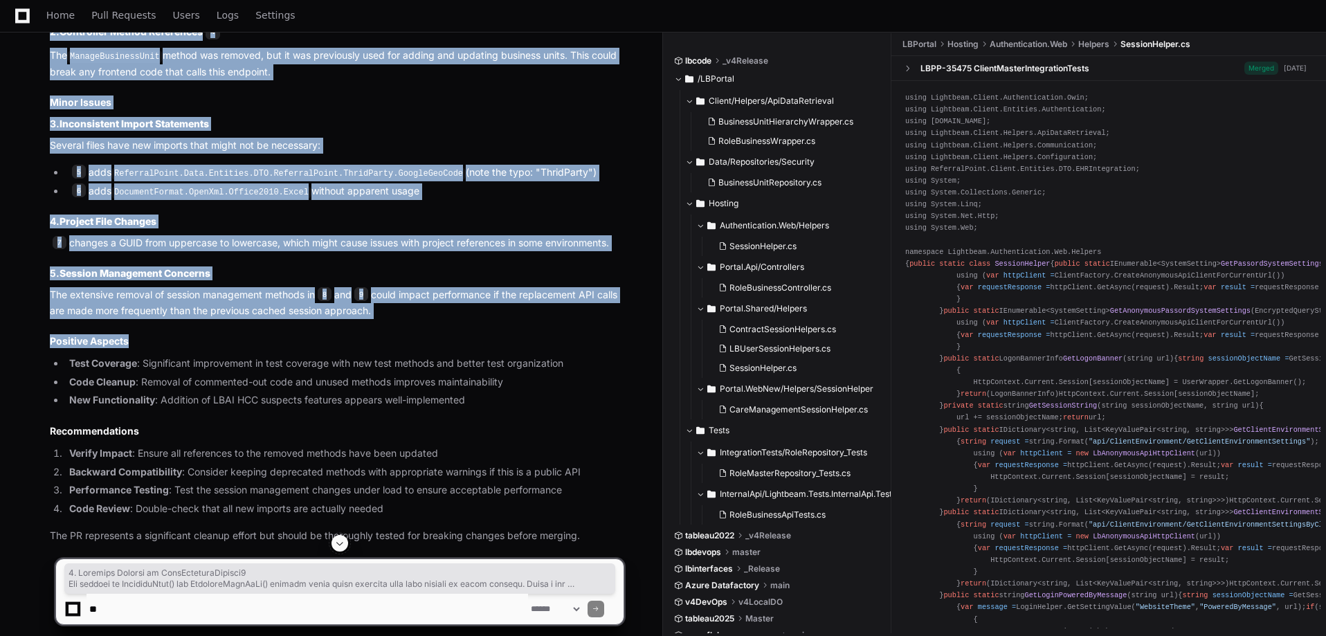
scroll to position [1025, 0]
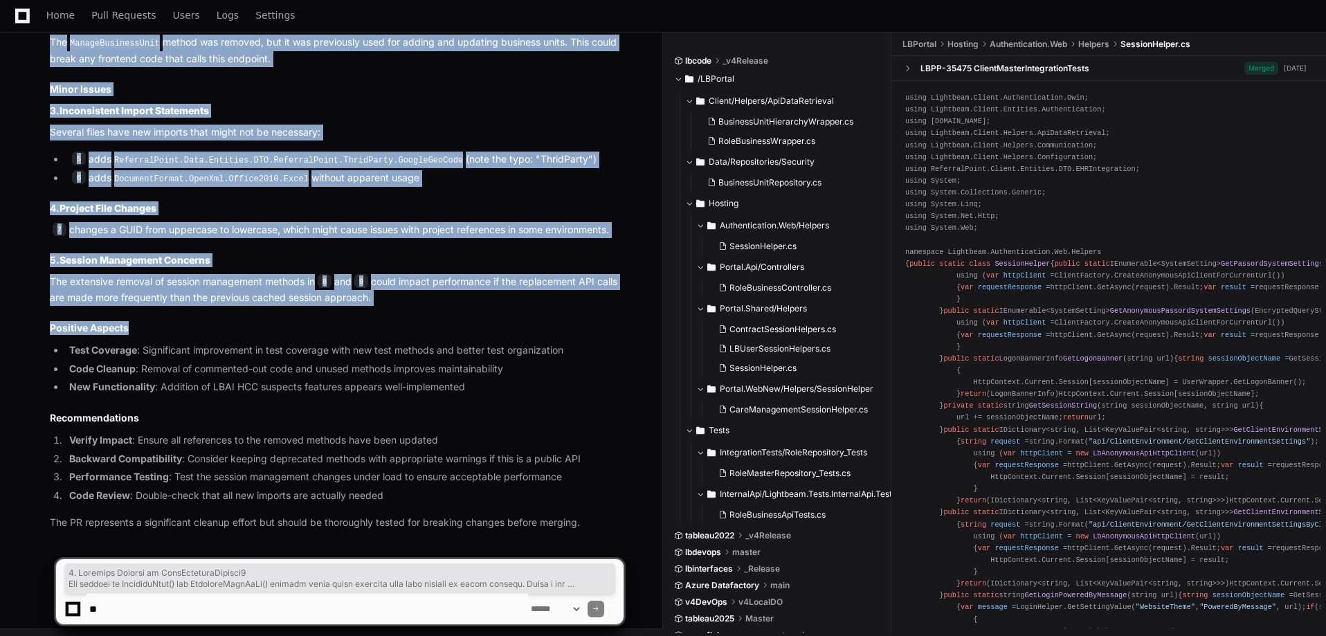
click at [157, 323] on h2 "Positive Aspects" at bounding box center [337, 328] width 574 height 14
click at [157, 322] on h2 "Positive Aspects" at bounding box center [337, 328] width 574 height 14
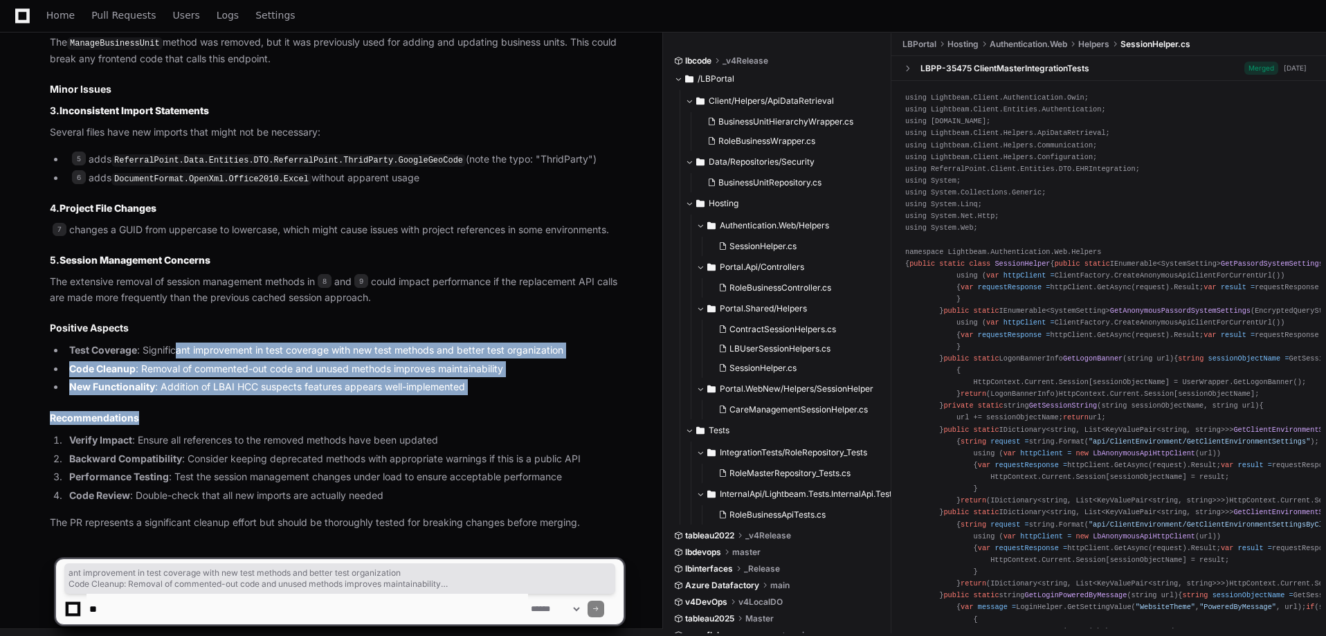
drag, startPoint x: 194, startPoint y: 340, endPoint x: 394, endPoint y: 394, distance: 206.9
click at [394, 394] on article "Based on my review of this pull request, I've identified several potential issu…" at bounding box center [337, 172] width 574 height 716
click at [525, 388] on li "New Functionality : Addition of LBAI HCC suspects features appears well-impleme…" at bounding box center [344, 387] width 558 height 16
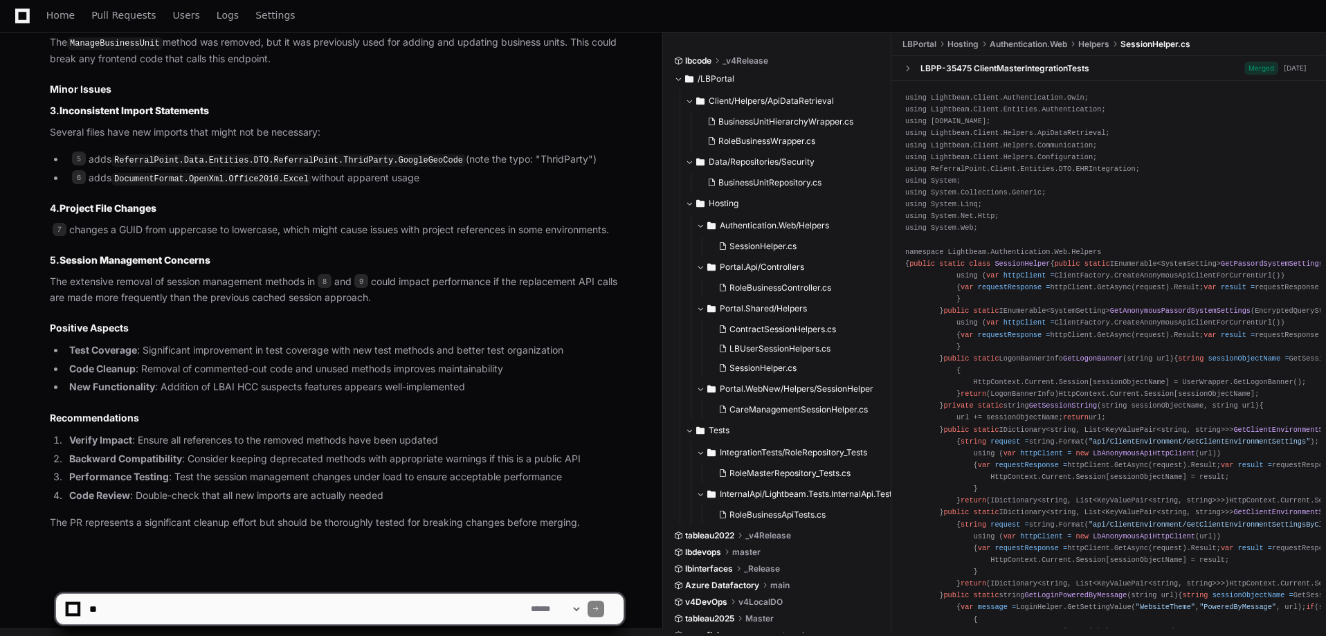
click at [473, 399] on article "Based on my review of this pull request, I've identified several potential issu…" at bounding box center [337, 172] width 574 height 716
click at [338, 602] on textarea at bounding box center [306, 609] width 441 height 30
click at [229, 605] on textarea at bounding box center [306, 609] width 441 height 30
click at [227, 605] on textarea at bounding box center [306, 609] width 441 height 30
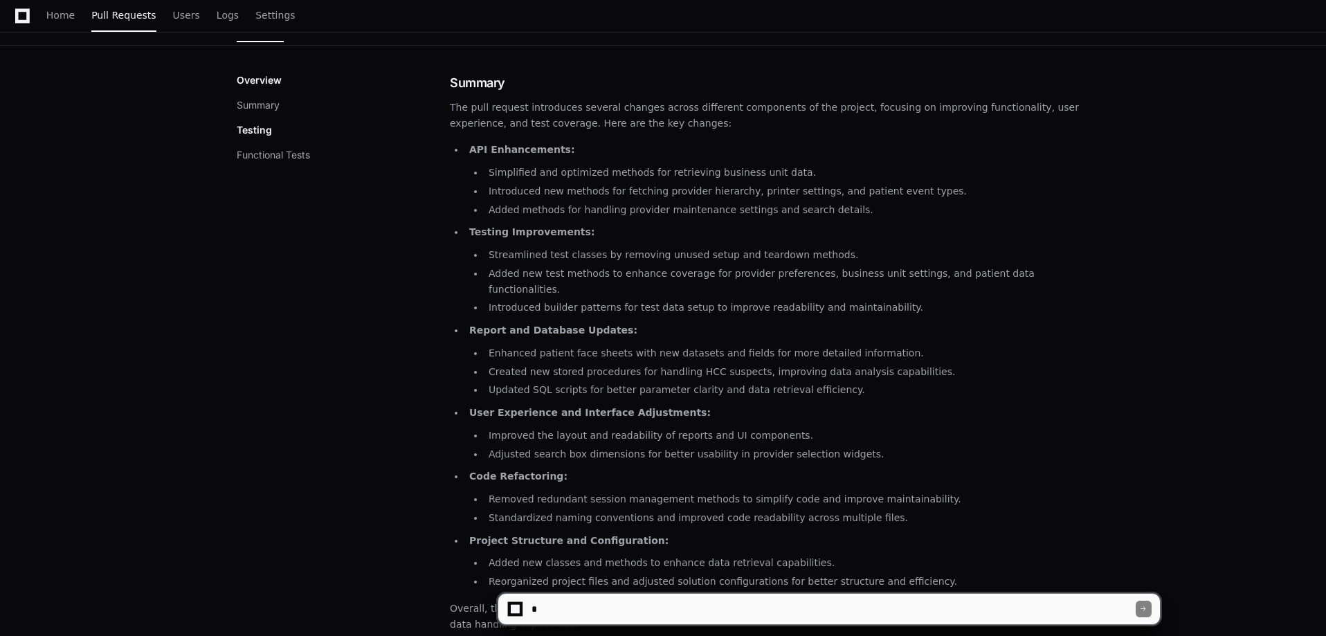
scroll to position [163, 0]
